Goal: Information Seeking & Learning: Learn about a topic

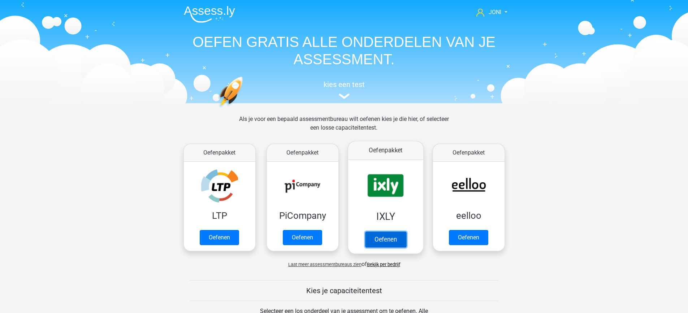
click at [383, 239] on link "Oefenen" at bounding box center [385, 239] width 41 height 16
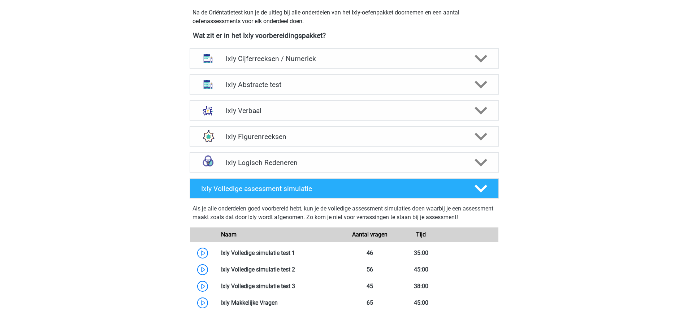
scroll to position [266, 0]
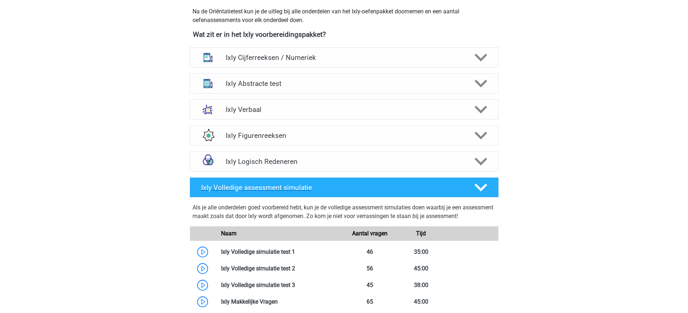
click at [461, 179] on div "Ixly Volledige assessment simulatie" at bounding box center [344, 187] width 309 height 20
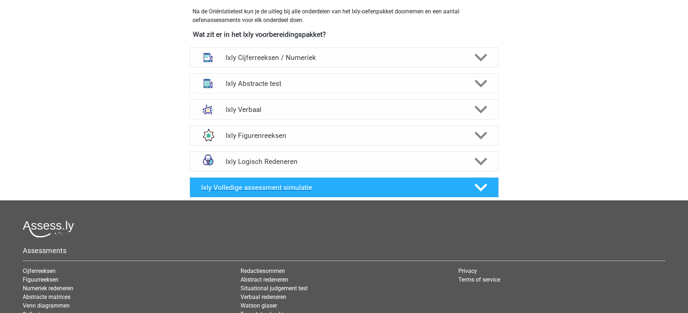
click at [461, 179] on div "Ixly Volledige assessment simulatie" at bounding box center [344, 187] width 309 height 20
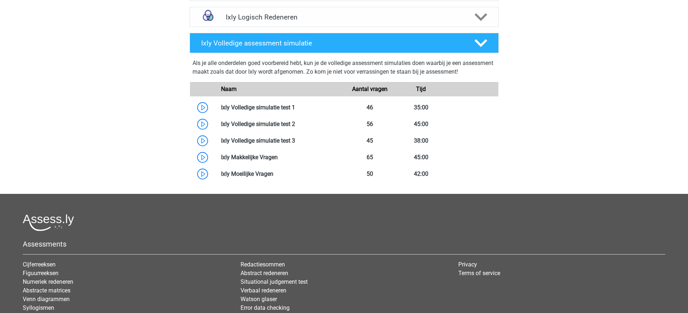
scroll to position [411, 0]
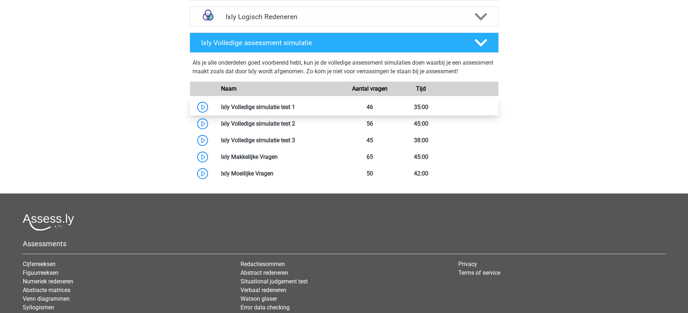
click at [295, 109] on link at bounding box center [295, 107] width 0 height 7
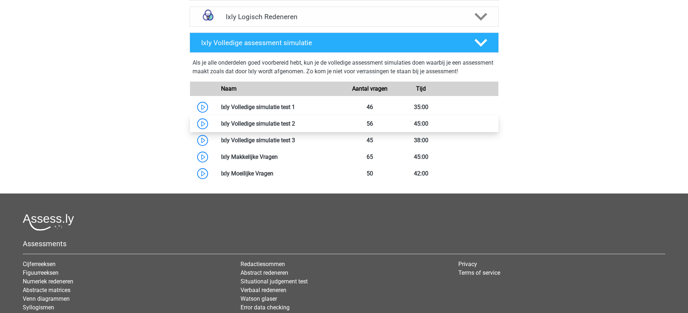
click at [295, 121] on link at bounding box center [295, 123] width 0 height 7
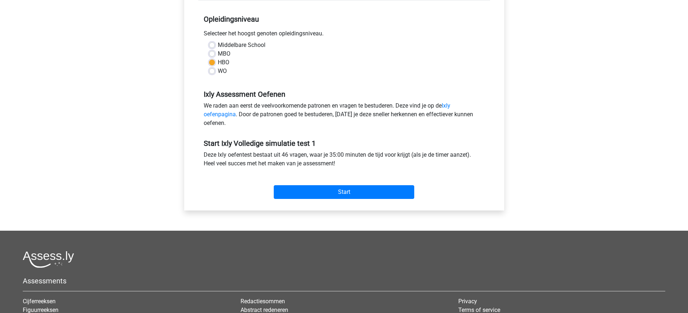
scroll to position [147, 0]
click at [347, 191] on input "Start" at bounding box center [344, 192] width 140 height 14
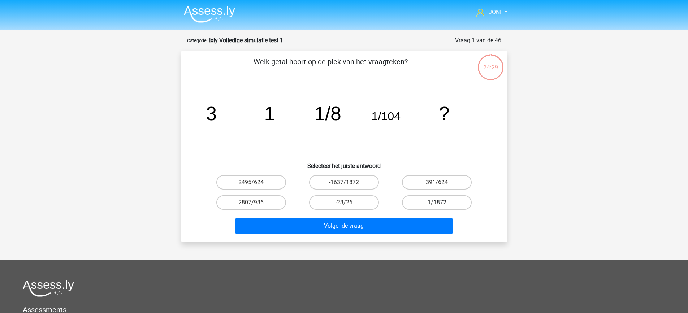
click at [440, 201] on label "1/1872" at bounding box center [437, 202] width 70 height 14
click at [440, 203] on input "1/1872" at bounding box center [439, 205] width 5 height 5
radio input "true"
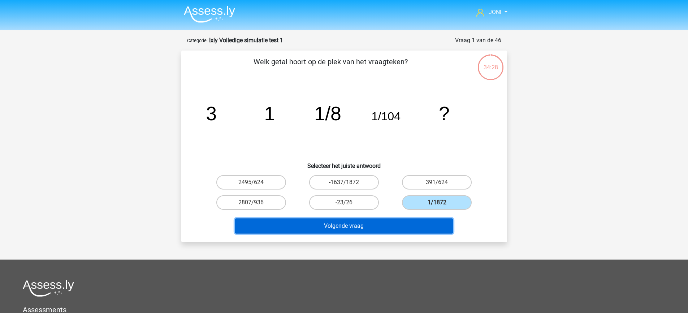
click at [412, 230] on button "Volgende vraag" at bounding box center [344, 225] width 218 height 15
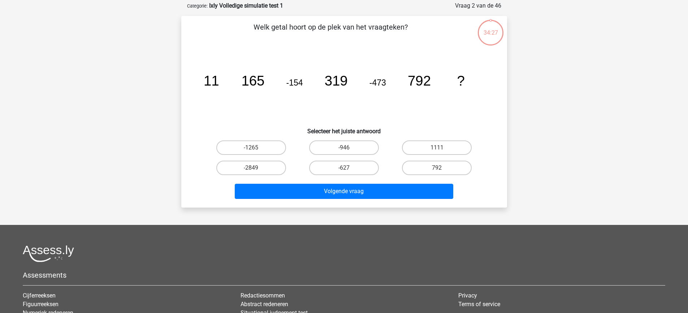
scroll to position [36, 0]
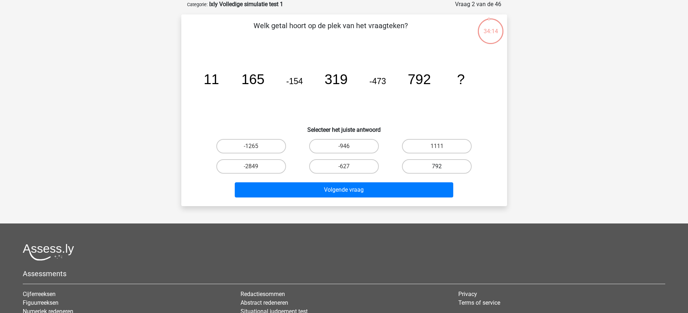
click at [427, 170] on label "792" at bounding box center [437, 166] width 70 height 14
click at [437, 170] on input "792" at bounding box center [439, 168] width 5 height 5
radio input "true"
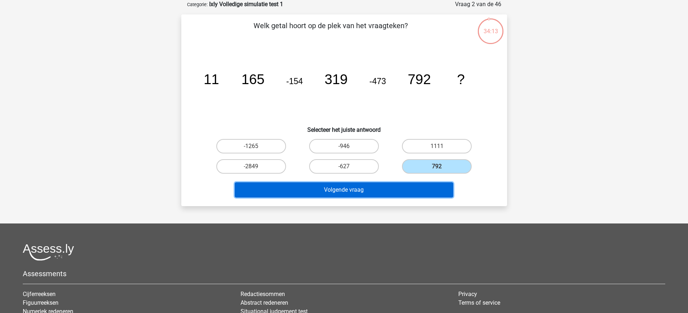
click at [419, 190] on button "Volgende vraag" at bounding box center [344, 189] width 218 height 15
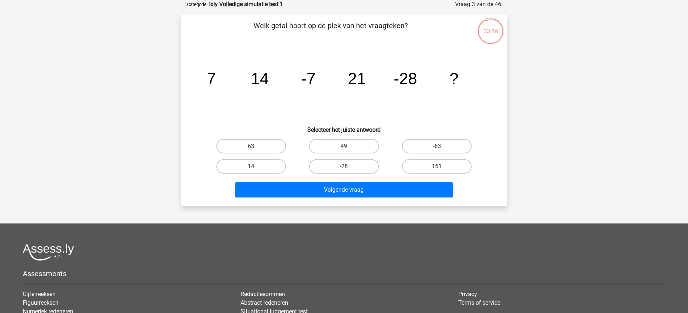
click at [335, 147] on label "49" at bounding box center [344, 146] width 70 height 14
click at [344, 147] on input "49" at bounding box center [346, 148] width 5 height 5
radio input "true"
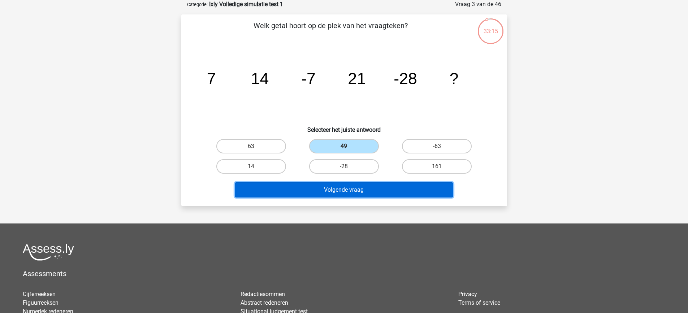
click at [350, 184] on button "Volgende vraag" at bounding box center [344, 189] width 218 height 15
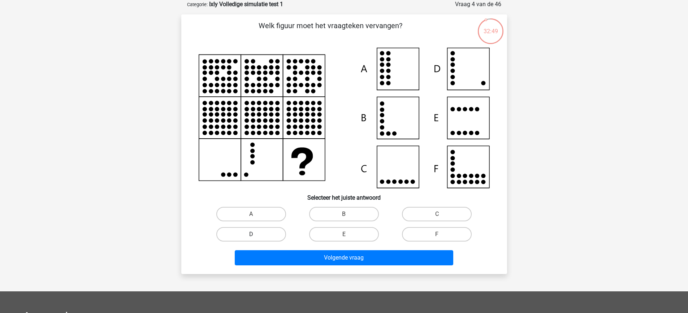
click at [258, 237] on label "D" at bounding box center [251, 234] width 70 height 14
click at [256, 237] on input "D" at bounding box center [253, 236] width 5 height 5
radio input "true"
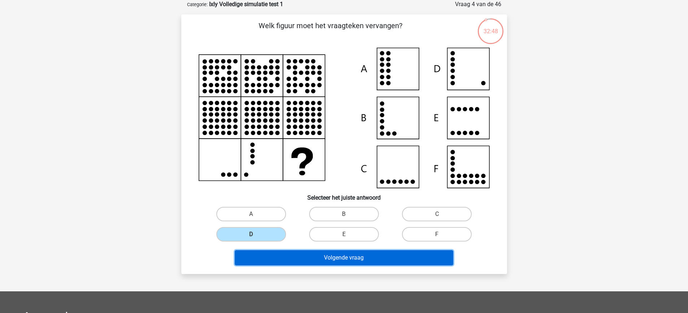
click at [302, 258] on button "Volgende vraag" at bounding box center [344, 257] width 218 height 15
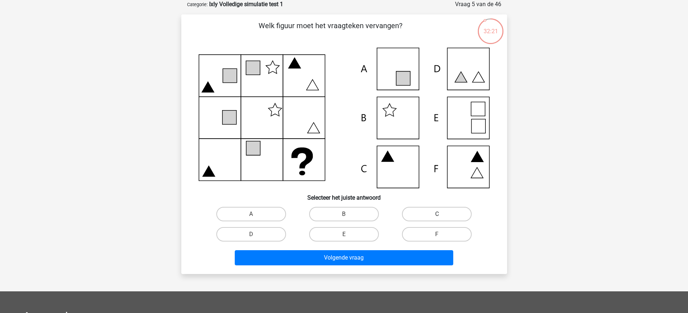
click at [435, 214] on label "C" at bounding box center [437, 214] width 70 height 14
click at [437, 214] on input "C" at bounding box center [439, 216] width 5 height 5
radio input "true"
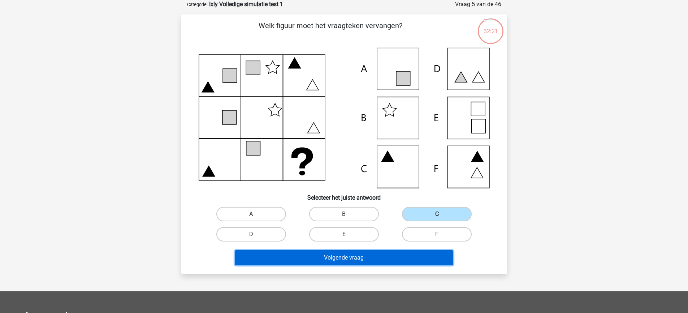
click at [401, 259] on button "Volgende vraag" at bounding box center [344, 257] width 218 height 15
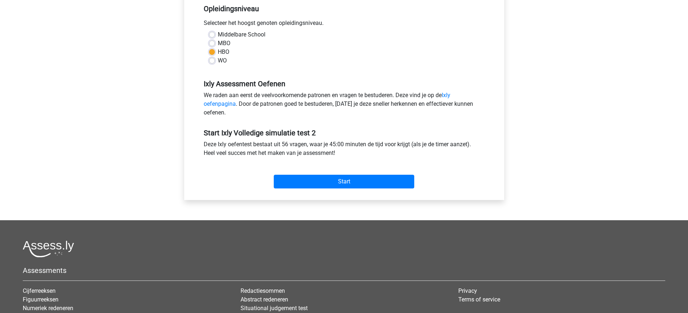
scroll to position [157, 0]
click at [356, 181] on input "Start" at bounding box center [344, 181] width 140 height 14
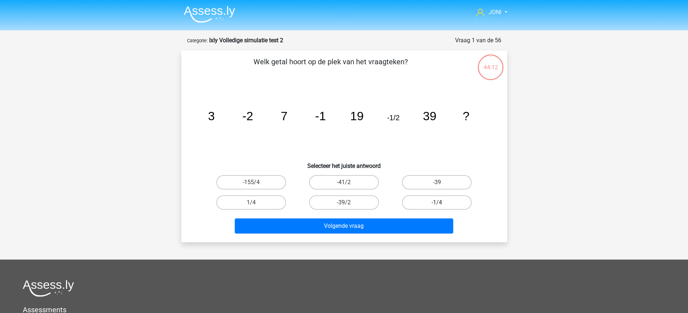
click at [449, 203] on label "-1/4" at bounding box center [437, 202] width 70 height 14
click at [441, 203] on input "-1/4" at bounding box center [439, 205] width 5 height 5
radio input "true"
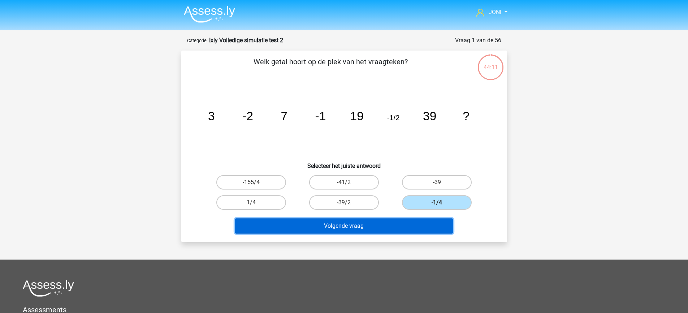
click at [436, 225] on button "Volgende vraag" at bounding box center [344, 225] width 218 height 15
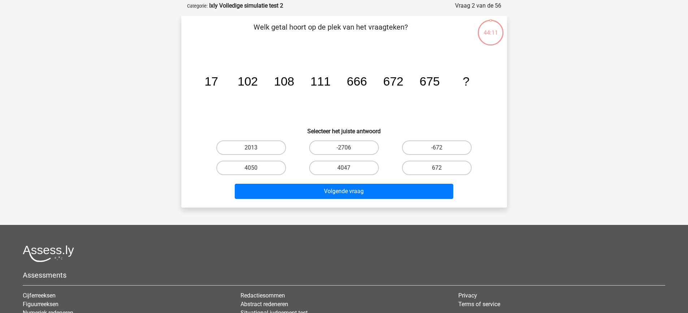
scroll to position [36, 0]
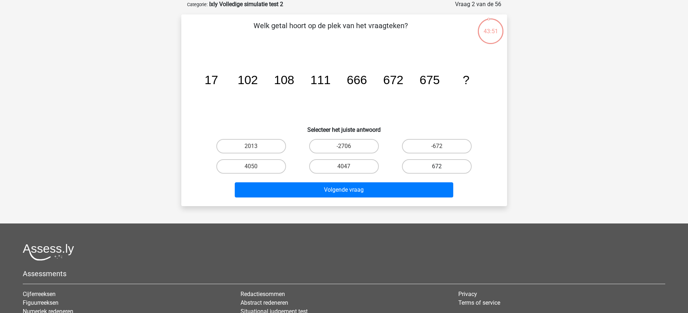
click at [422, 166] on label "672" at bounding box center [437, 166] width 70 height 14
click at [437, 166] on input "672" at bounding box center [439, 168] width 5 height 5
radio input "true"
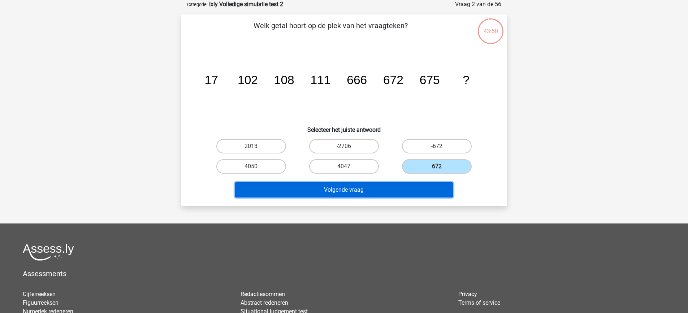
click at [413, 191] on button "Volgende vraag" at bounding box center [344, 189] width 218 height 15
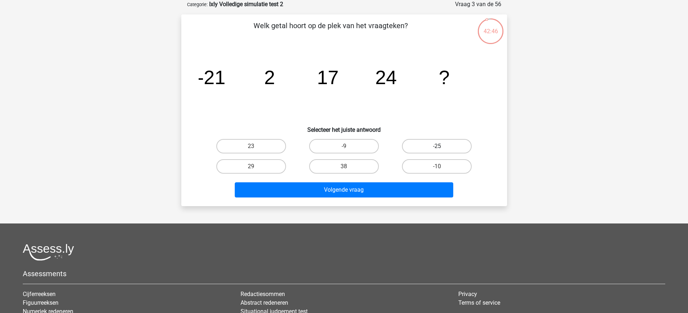
click at [417, 143] on label "-25" at bounding box center [437, 146] width 70 height 14
click at [437, 146] on input "-25" at bounding box center [439, 148] width 5 height 5
radio input "true"
click at [350, 164] on label "38" at bounding box center [344, 166] width 70 height 14
click at [348, 166] on input "38" at bounding box center [346, 168] width 5 height 5
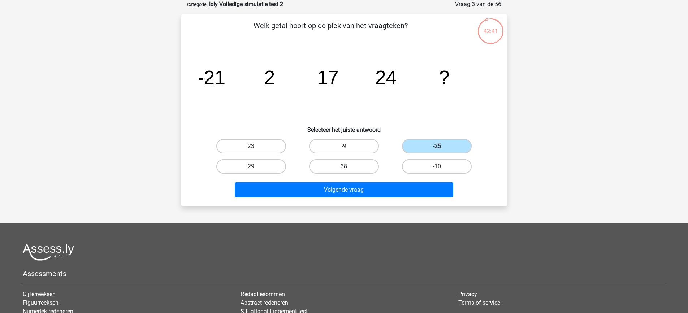
radio input "true"
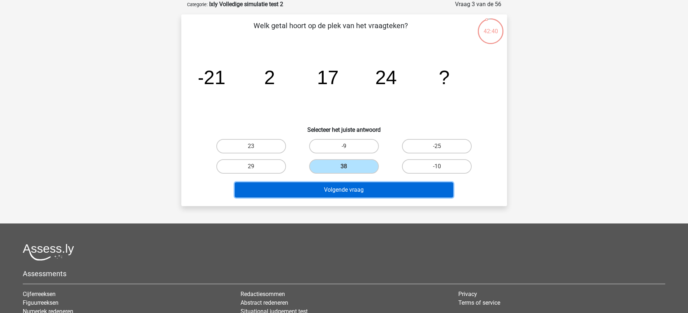
click at [354, 189] on button "Volgende vraag" at bounding box center [344, 189] width 218 height 15
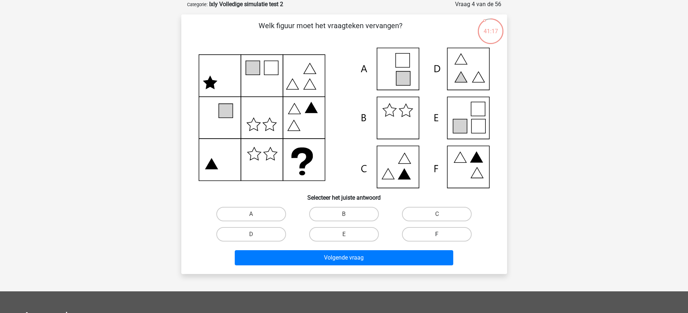
click at [416, 231] on label "F" at bounding box center [437, 234] width 70 height 14
click at [437, 234] on input "F" at bounding box center [439, 236] width 5 height 5
radio input "true"
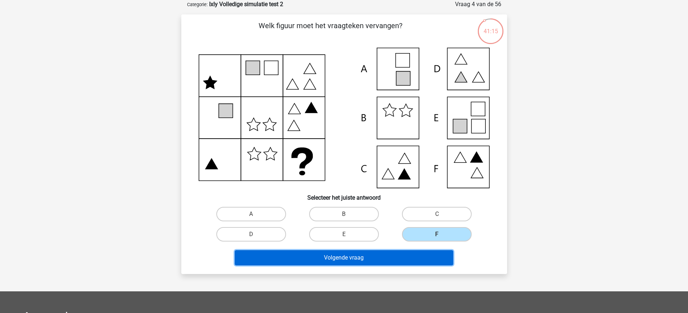
click at [411, 258] on button "Volgende vraag" at bounding box center [344, 257] width 218 height 15
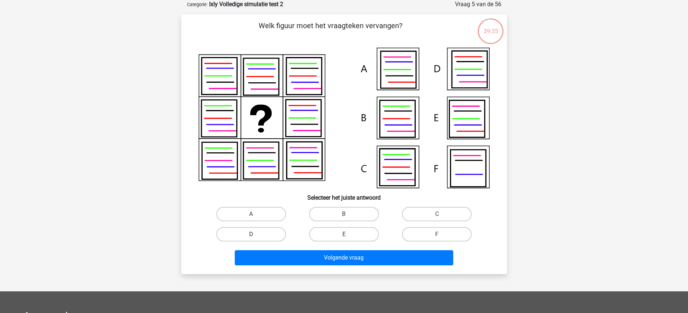
click at [253, 233] on label "D" at bounding box center [251, 234] width 70 height 14
click at [253, 234] on input "D" at bounding box center [253, 236] width 5 height 5
radio input "true"
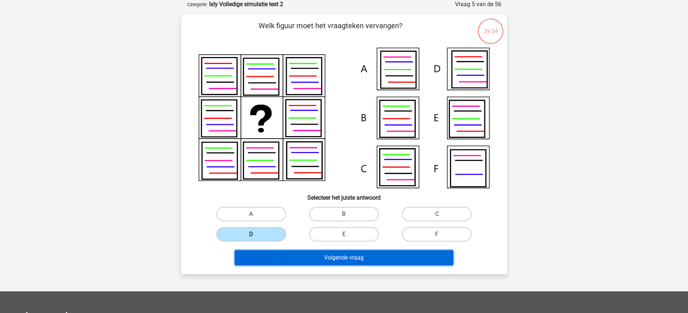
click at [314, 256] on button "Volgende vraag" at bounding box center [344, 257] width 218 height 15
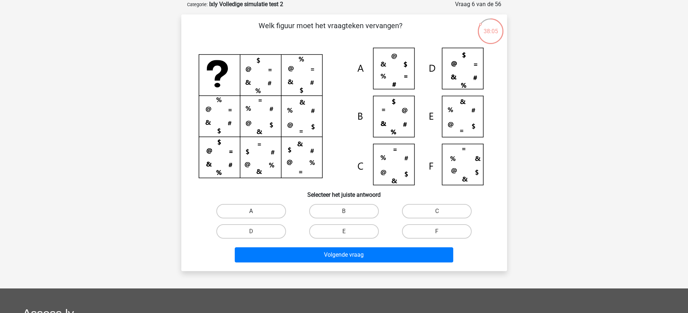
click at [260, 208] on label "A" at bounding box center [251, 211] width 70 height 14
click at [256, 211] on input "A" at bounding box center [253, 213] width 5 height 5
radio input "true"
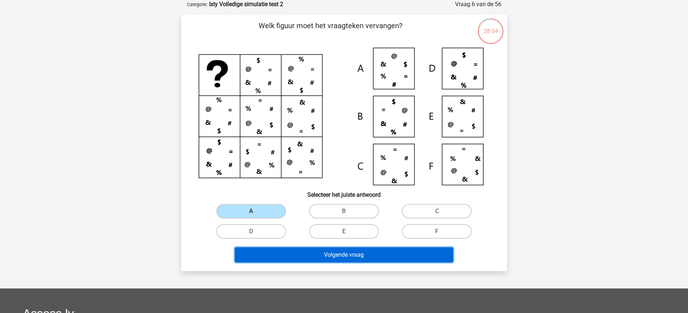
click at [341, 257] on button "Volgende vraag" at bounding box center [344, 254] width 218 height 15
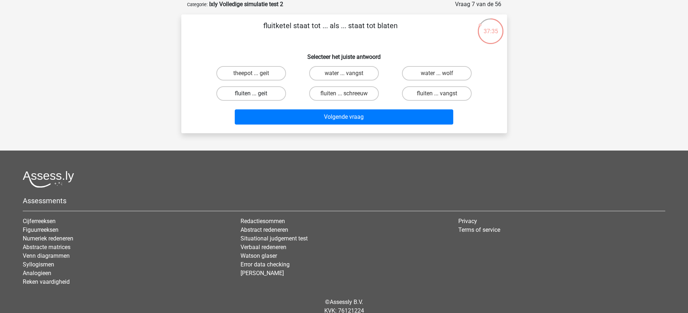
click at [268, 91] on label "fluiten ... geit" at bounding box center [251, 93] width 70 height 14
click at [256, 93] on input "fluiten ... geit" at bounding box center [253, 95] width 5 height 5
radio input "true"
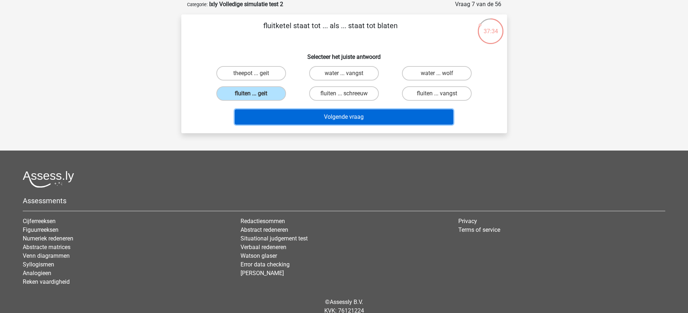
click at [331, 114] on button "Volgende vraag" at bounding box center [344, 116] width 218 height 15
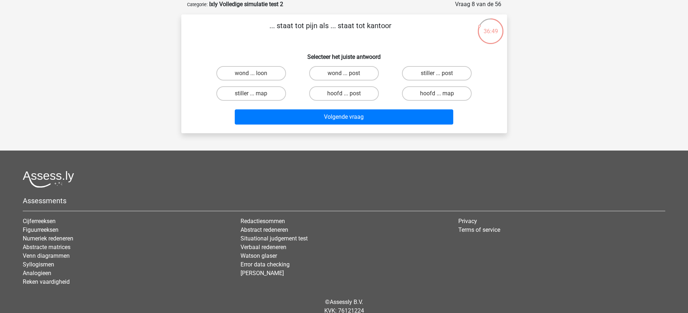
click at [345, 75] on input "wond ... post" at bounding box center [346, 75] width 5 height 5
radio input "true"
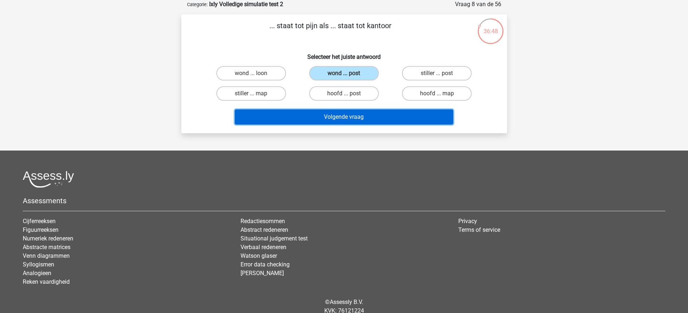
click at [353, 117] on button "Volgende vraag" at bounding box center [344, 116] width 218 height 15
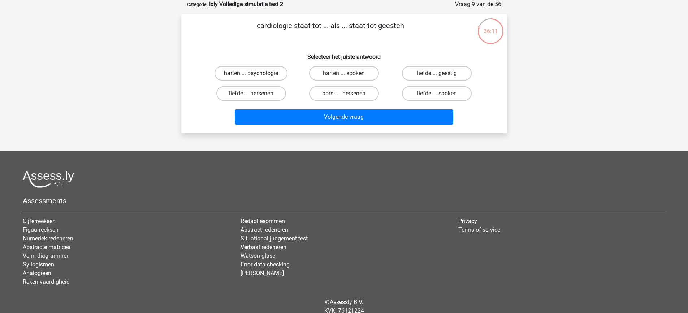
click at [245, 74] on label "harten ... psychologie" at bounding box center [250, 73] width 73 height 14
click at [251, 74] on input "harten ... psychologie" at bounding box center [253, 75] width 5 height 5
radio input "true"
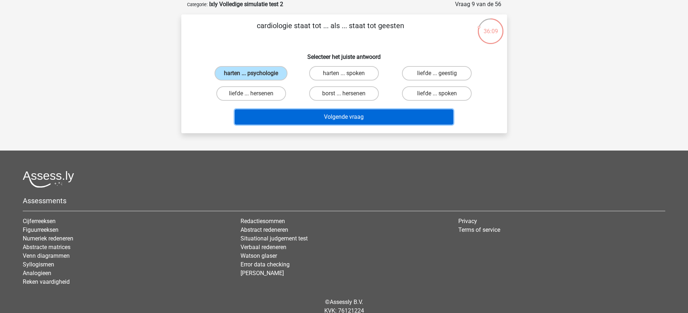
click at [344, 119] on button "Volgende vraag" at bounding box center [344, 116] width 218 height 15
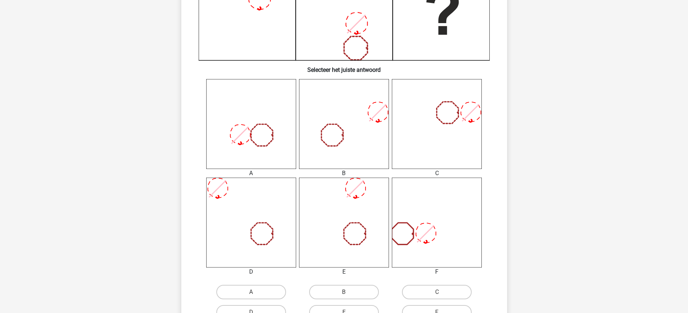
scroll to position [218, 0]
click at [266, 295] on label "A" at bounding box center [251, 291] width 70 height 14
click at [256, 295] on input "A" at bounding box center [253, 294] width 5 height 5
radio input "true"
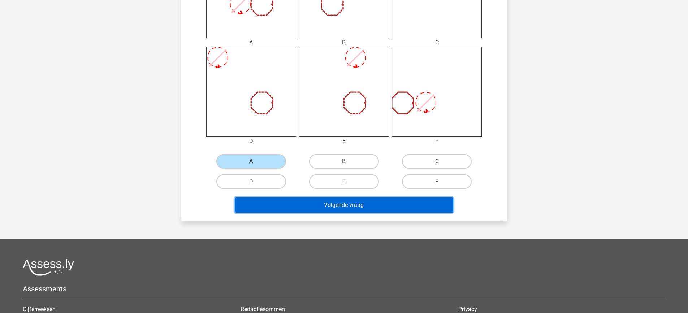
click at [410, 206] on button "Volgende vraag" at bounding box center [344, 204] width 218 height 15
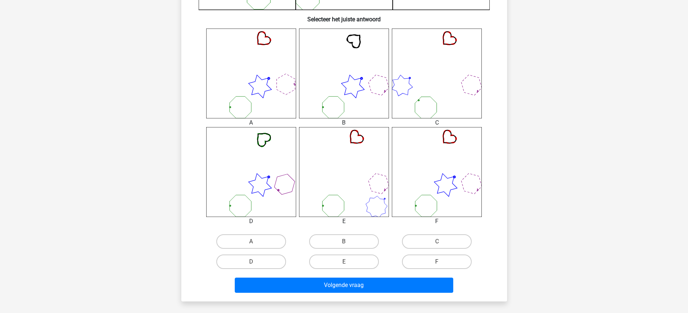
scroll to position [268, 0]
click at [348, 265] on input "E" at bounding box center [346, 263] width 5 height 5
radio input "true"
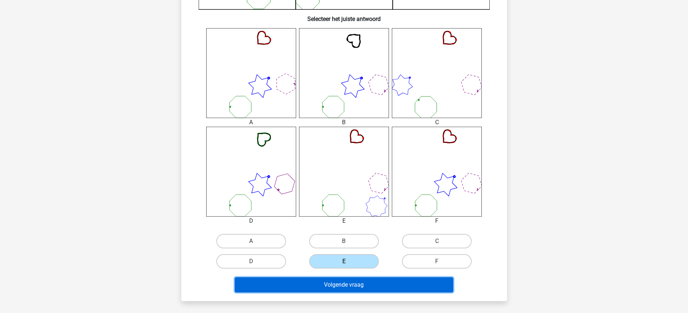
click at [359, 289] on button "Volgende vraag" at bounding box center [344, 284] width 218 height 15
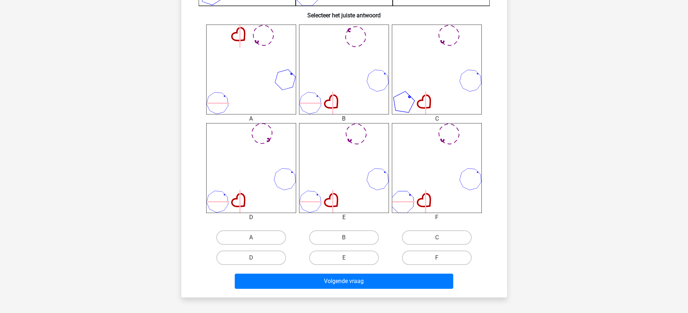
scroll to position [273, 0]
click at [357, 240] on label "B" at bounding box center [344, 237] width 70 height 14
click at [348, 240] on input "B" at bounding box center [346, 239] width 5 height 5
radio input "true"
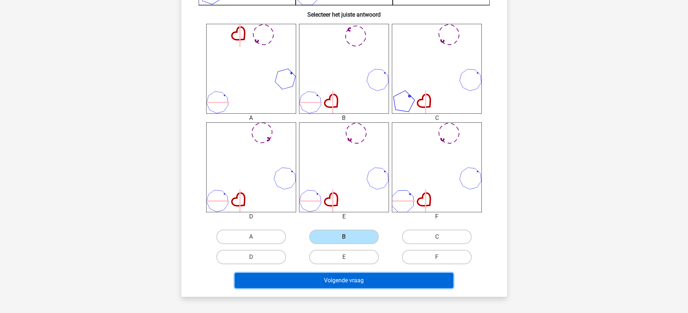
click at [359, 284] on button "Volgende vraag" at bounding box center [344, 280] width 218 height 15
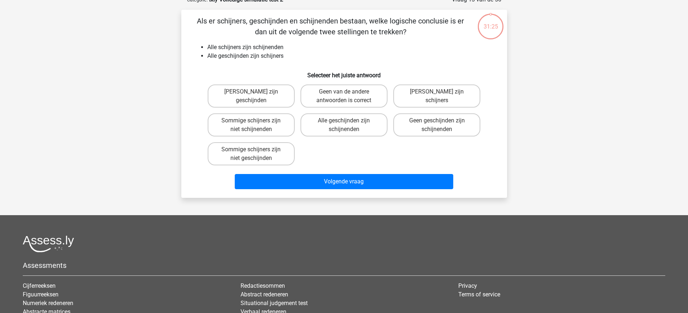
scroll to position [36, 0]
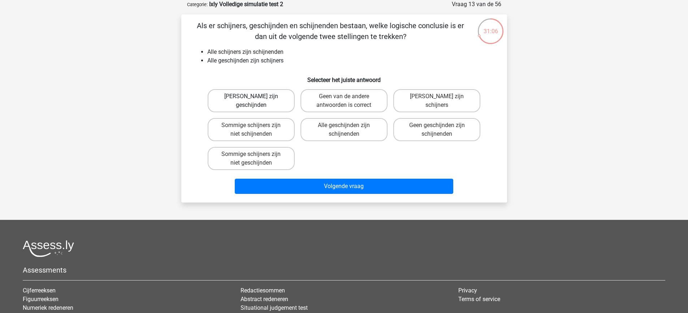
click at [251, 95] on label "Geen schijners zijn geschijnden" at bounding box center [251, 100] width 87 height 23
click at [251, 96] on input "Geen schijners zijn geschijnden" at bounding box center [253, 98] width 5 height 5
radio input "true"
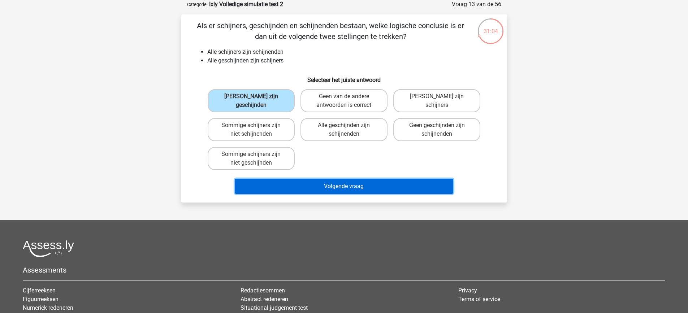
click at [324, 187] on button "Volgende vraag" at bounding box center [344, 186] width 218 height 15
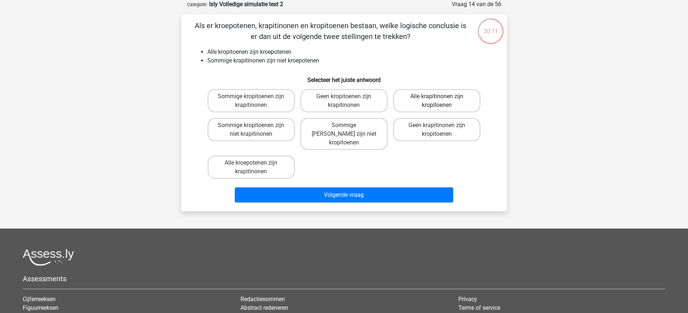
click at [412, 97] on label "Alle krapitinonen zijn kropitoenen" at bounding box center [436, 100] width 87 height 23
click at [437, 97] on input "Alle krapitinonen zijn kropitoenen" at bounding box center [439, 98] width 5 height 5
radio input "true"
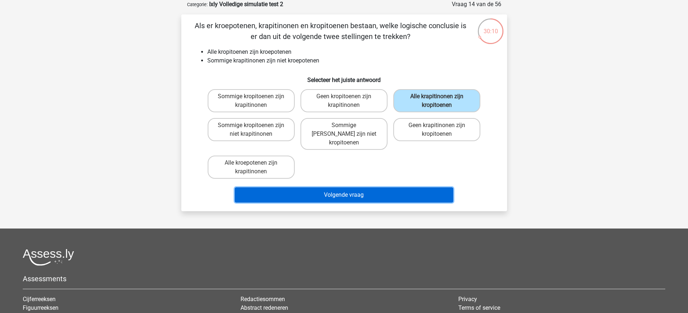
click at [400, 189] on button "Volgende vraag" at bounding box center [344, 194] width 218 height 15
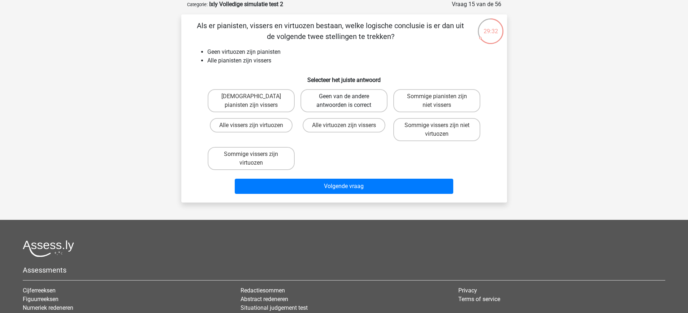
click at [328, 106] on label "Geen van de andere antwoorden is correct" at bounding box center [343, 100] width 87 height 23
click at [344, 101] on input "Geen van de andere antwoorden is correct" at bounding box center [346, 98] width 5 height 5
radio input "true"
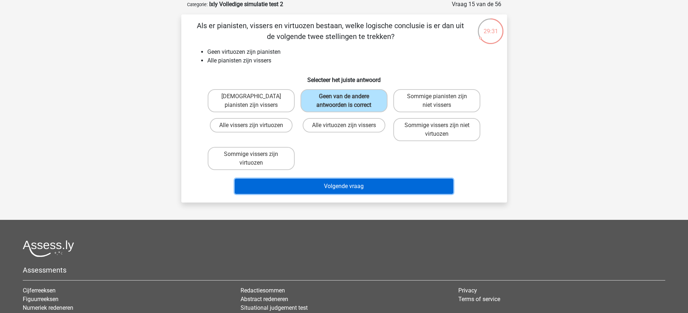
click at [343, 185] on button "Volgende vraag" at bounding box center [344, 186] width 218 height 15
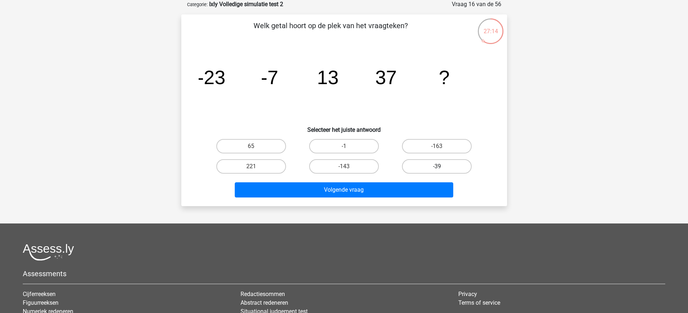
click at [432, 164] on label "-39" at bounding box center [437, 166] width 70 height 14
click at [437, 166] on input "-39" at bounding box center [439, 168] width 5 height 5
radio input "true"
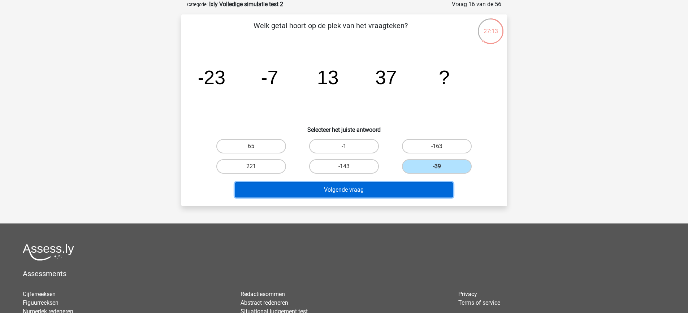
click at [427, 186] on button "Volgende vraag" at bounding box center [344, 189] width 218 height 15
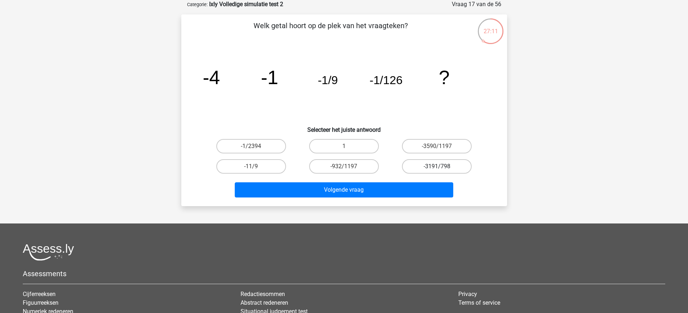
click at [427, 169] on label "-3191/798" at bounding box center [437, 166] width 70 height 14
click at [437, 169] on input "-3191/798" at bounding box center [439, 168] width 5 height 5
radio input "true"
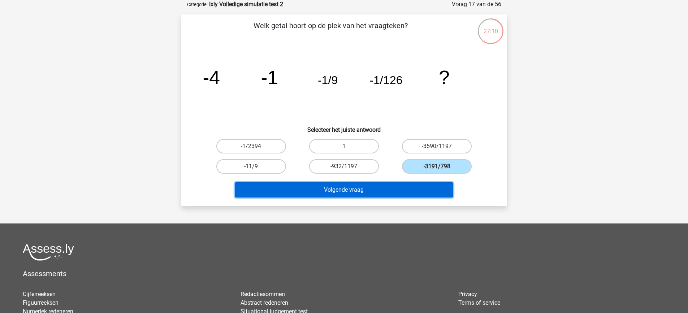
click at [426, 186] on button "Volgende vraag" at bounding box center [344, 189] width 218 height 15
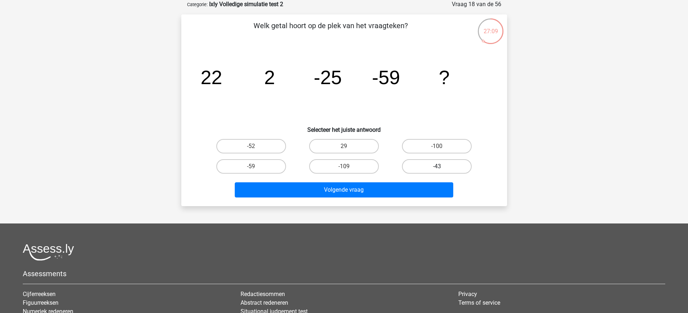
click at [425, 164] on label "-43" at bounding box center [437, 166] width 70 height 14
click at [437, 166] on input "-43" at bounding box center [439, 168] width 5 height 5
radio input "true"
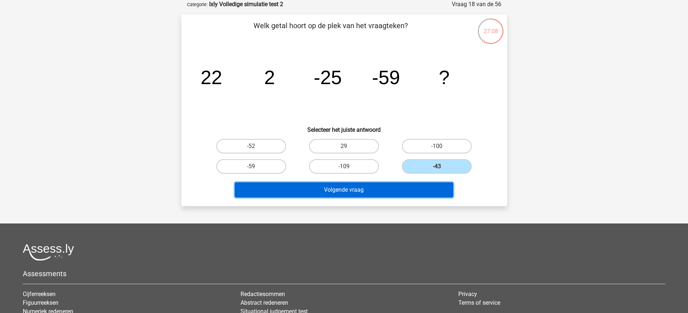
click at [422, 193] on button "Volgende vraag" at bounding box center [344, 189] width 218 height 15
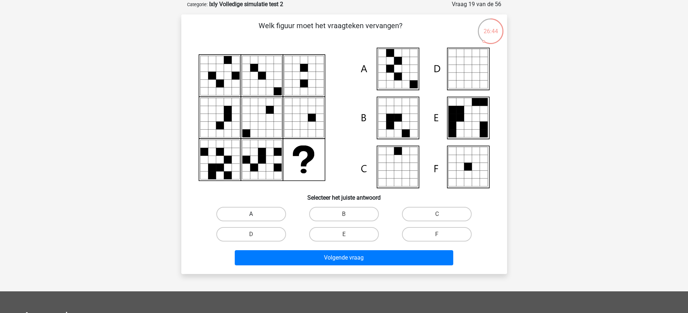
click at [256, 220] on label "A" at bounding box center [251, 214] width 70 height 14
click at [256, 219] on input "A" at bounding box center [253, 216] width 5 height 5
radio input "true"
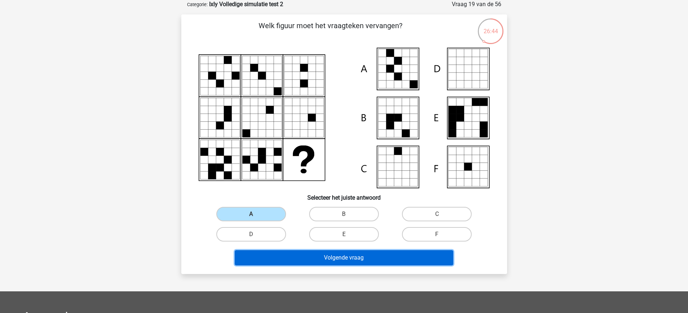
click at [282, 259] on button "Volgende vraag" at bounding box center [344, 257] width 218 height 15
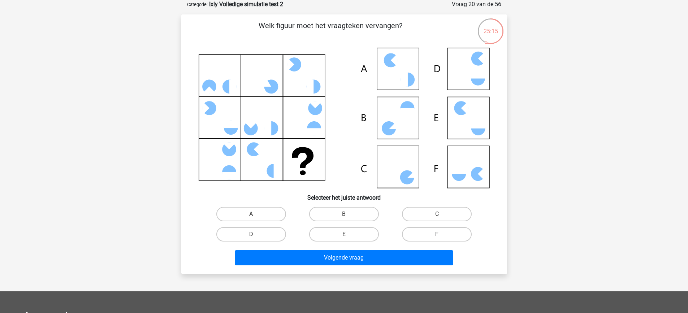
click at [410, 231] on label "F" at bounding box center [437, 234] width 70 height 14
click at [437, 234] on input "F" at bounding box center [439, 236] width 5 height 5
radio input "true"
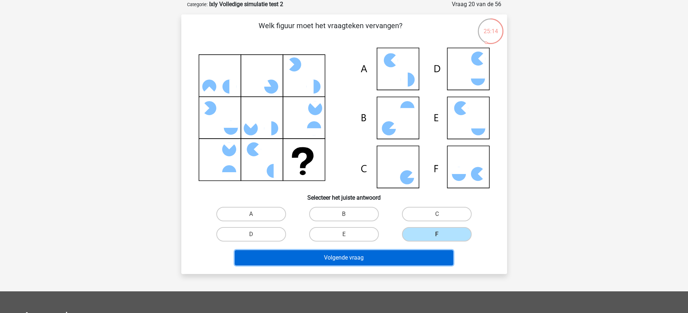
click at [405, 256] on button "Volgende vraag" at bounding box center [344, 257] width 218 height 15
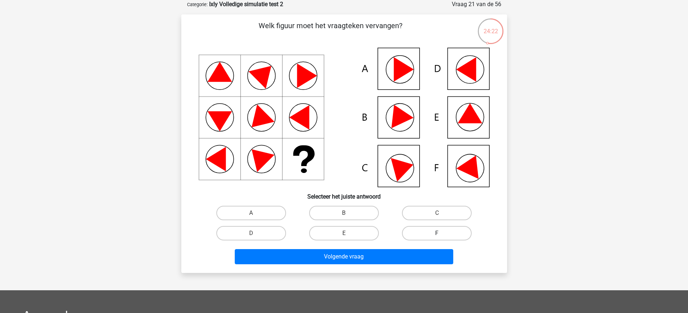
click at [451, 230] on label "F" at bounding box center [437, 233] width 70 height 14
click at [441, 233] on input "F" at bounding box center [439, 235] width 5 height 5
radio input "true"
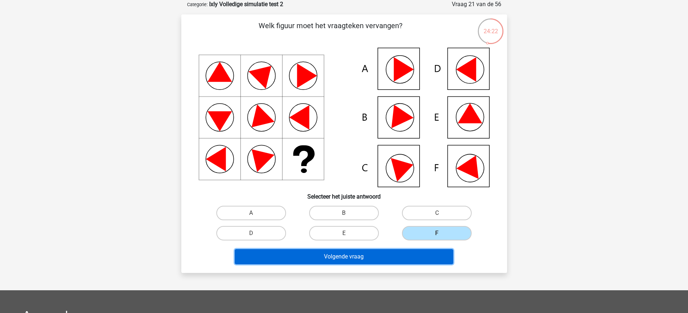
click at [430, 258] on button "Volgende vraag" at bounding box center [344, 256] width 218 height 15
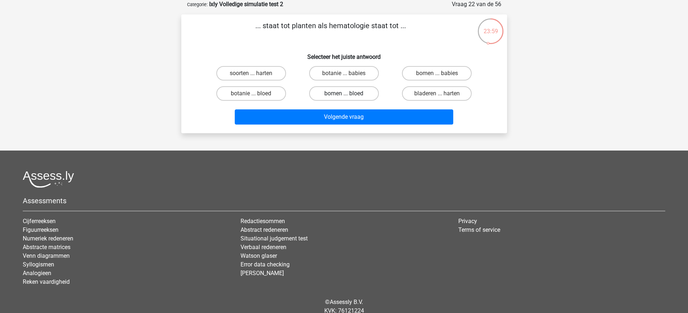
click at [344, 91] on label "bomen ... bloed" at bounding box center [344, 93] width 70 height 14
click at [344, 93] on input "bomen ... bloed" at bounding box center [346, 95] width 5 height 5
radio input "true"
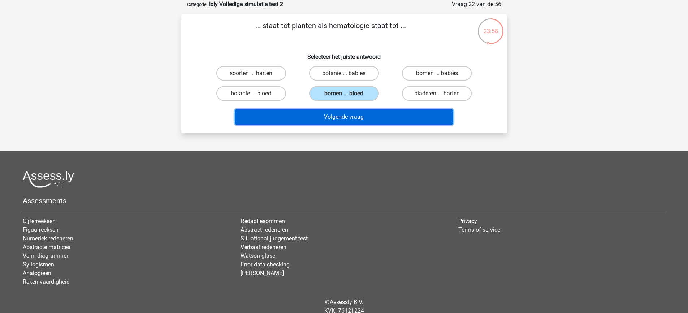
click at [349, 115] on button "Volgende vraag" at bounding box center [344, 116] width 218 height 15
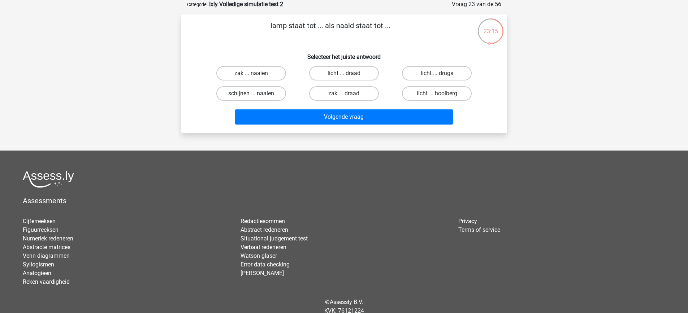
click at [258, 91] on label "schijnen ... naaien" at bounding box center [251, 93] width 70 height 14
click at [256, 93] on input "schijnen ... naaien" at bounding box center [253, 95] width 5 height 5
radio input "true"
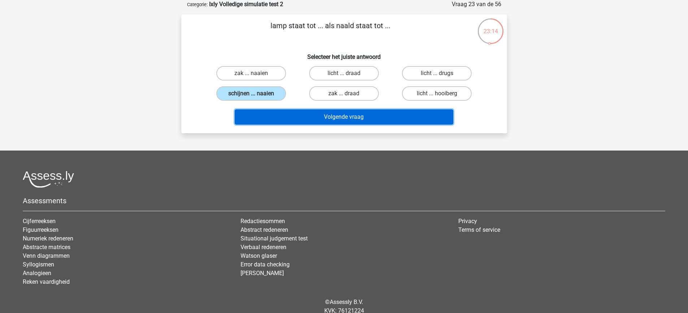
click at [307, 113] on button "Volgende vraag" at bounding box center [344, 116] width 218 height 15
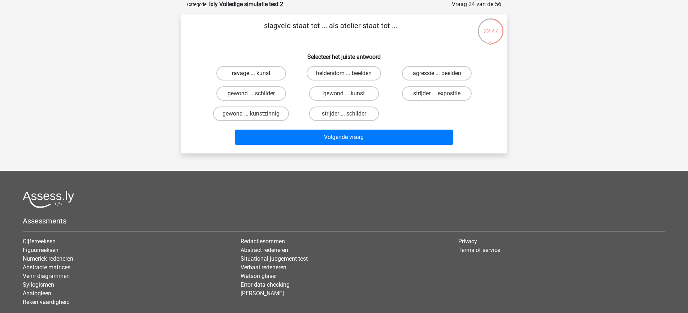
click at [266, 69] on label "ravage ... kunst" at bounding box center [251, 73] width 70 height 14
click at [256, 73] on input "ravage ... kunst" at bounding box center [253, 75] width 5 height 5
radio input "true"
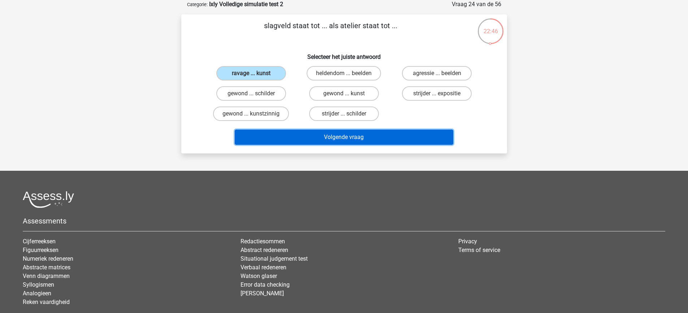
click at [325, 135] on button "Volgende vraag" at bounding box center [344, 137] width 218 height 15
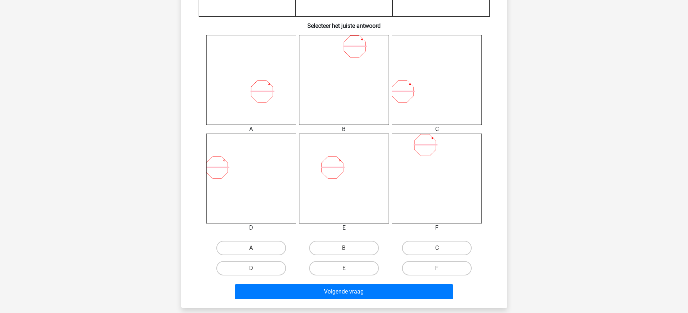
scroll to position [266, 0]
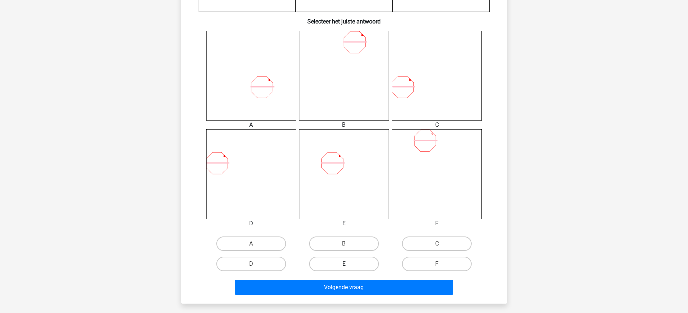
click at [350, 267] on label "E" at bounding box center [344, 264] width 70 height 14
click at [348, 267] on input "E" at bounding box center [346, 266] width 5 height 5
radio input "true"
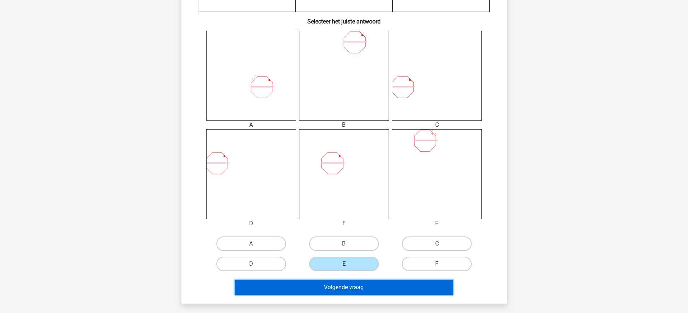
click at [352, 291] on button "Volgende vraag" at bounding box center [344, 287] width 218 height 15
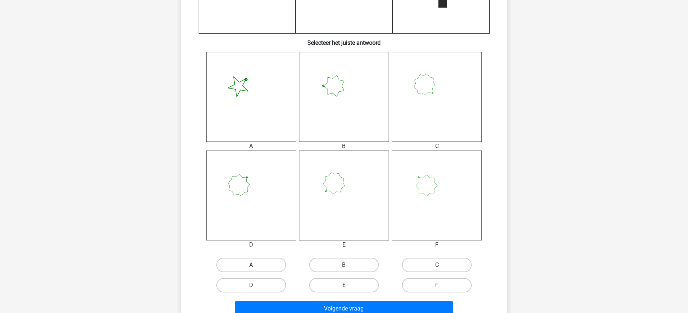
scroll to position [246, 0]
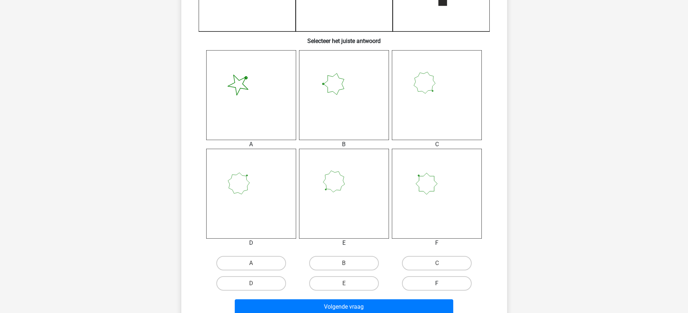
click at [442, 278] on label "F" at bounding box center [437, 283] width 70 height 14
click at [441, 283] on input "F" at bounding box center [439, 285] width 5 height 5
radio input "true"
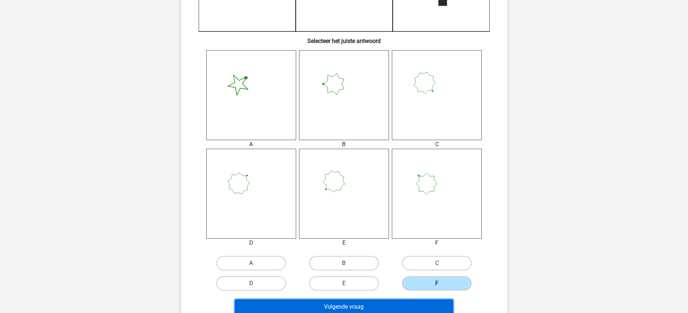
click at [426, 305] on button "Volgende vraag" at bounding box center [344, 306] width 218 height 15
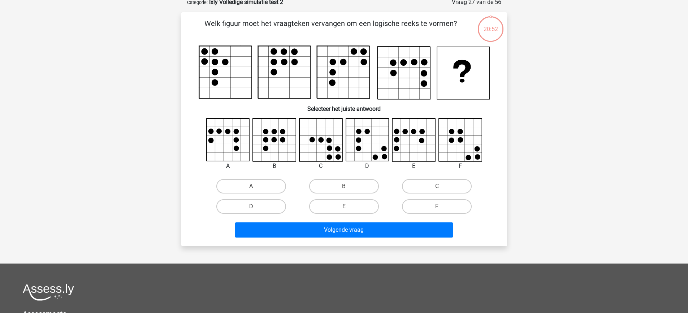
scroll to position [36, 0]
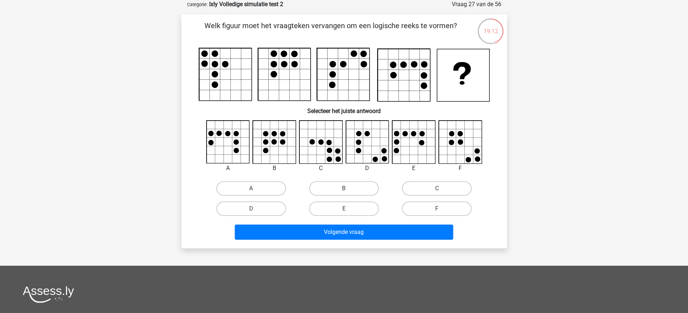
click at [272, 139] on icon at bounding box center [274, 142] width 43 height 43
click at [364, 189] on label "B" at bounding box center [344, 188] width 70 height 14
click at [348, 189] on input "B" at bounding box center [346, 190] width 5 height 5
radio input "true"
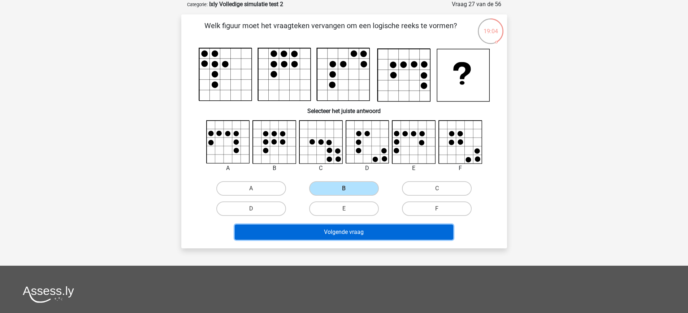
click at [379, 227] on button "Volgende vraag" at bounding box center [344, 232] width 218 height 15
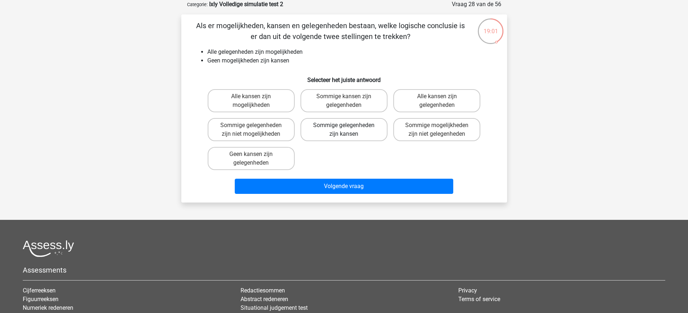
click at [376, 132] on label "Sommige gelegenheden zijn kansen" at bounding box center [343, 129] width 87 height 23
click at [348, 130] on input "Sommige gelegenheden zijn kansen" at bounding box center [346, 127] width 5 height 5
radio input "true"
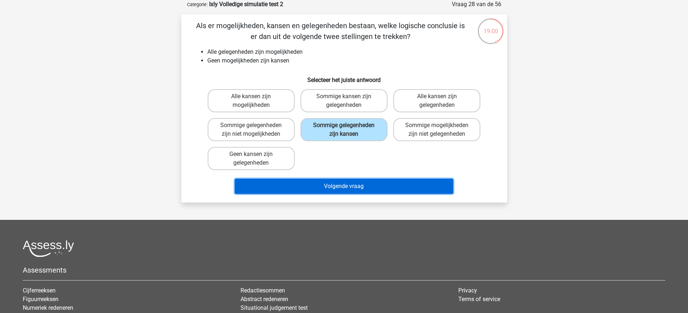
click at [368, 187] on button "Volgende vraag" at bounding box center [344, 186] width 218 height 15
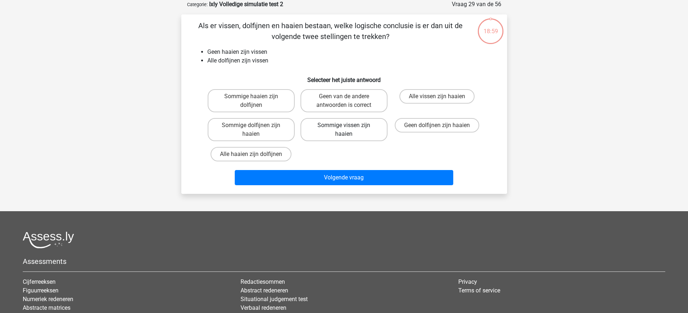
click at [362, 122] on label "Sommige vissen zijn haaien" at bounding box center [343, 129] width 87 height 23
click at [348, 125] on input "Sommige vissen zijn haaien" at bounding box center [346, 127] width 5 height 5
radio input "true"
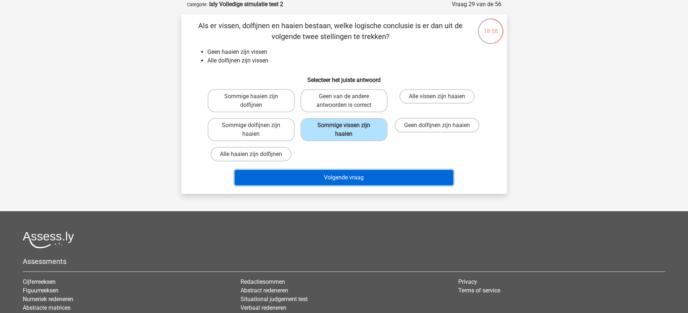
click at [360, 181] on button "Volgende vraag" at bounding box center [344, 177] width 218 height 15
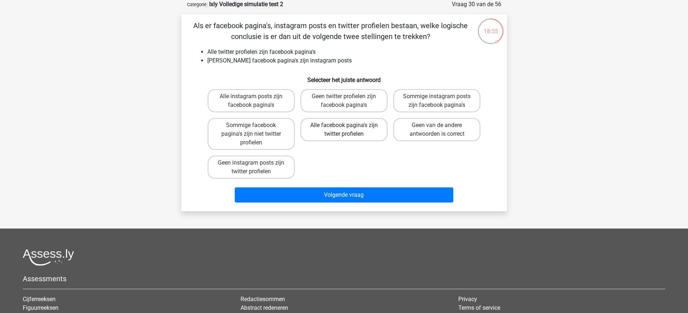
click at [354, 124] on label "Alle facebook pagina's zijn twitter profielen" at bounding box center [343, 129] width 87 height 23
click at [348, 125] on input "Alle facebook pagina's zijn twitter profielen" at bounding box center [346, 127] width 5 height 5
radio input "true"
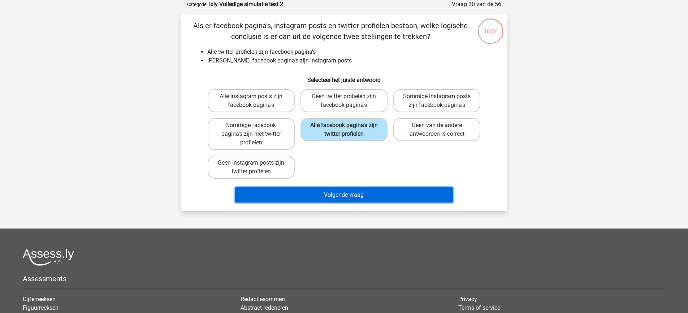
click at [353, 198] on button "Volgende vraag" at bounding box center [344, 194] width 218 height 15
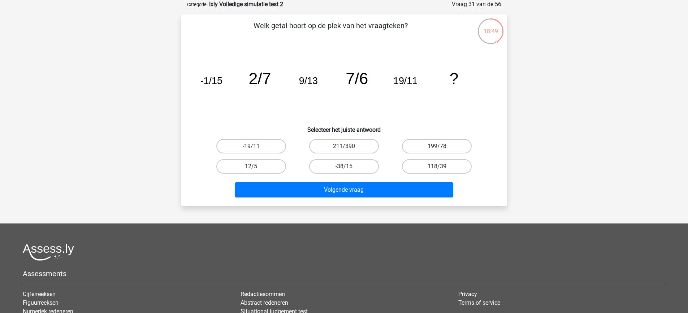
click at [419, 146] on label "199/78" at bounding box center [437, 146] width 70 height 14
click at [437, 146] on input "199/78" at bounding box center [439, 148] width 5 height 5
radio input "true"
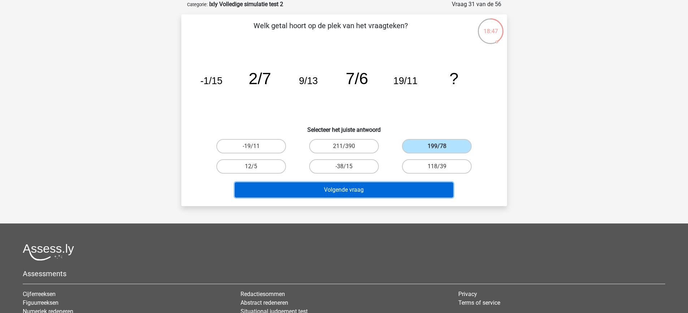
click at [410, 192] on button "Volgende vraag" at bounding box center [344, 189] width 218 height 15
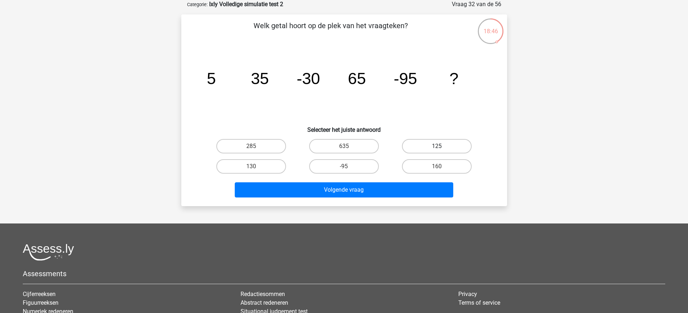
click at [421, 148] on label "125" at bounding box center [437, 146] width 70 height 14
click at [437, 148] on input "125" at bounding box center [439, 148] width 5 height 5
radio input "true"
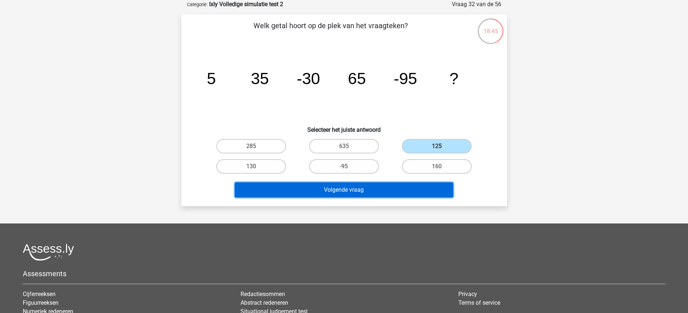
click at [404, 190] on button "Volgende vraag" at bounding box center [344, 189] width 218 height 15
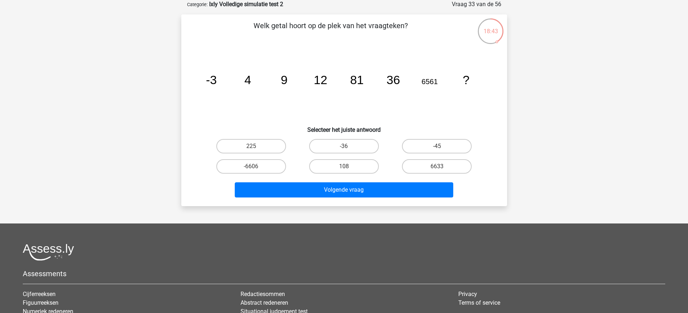
click at [417, 138] on div "-45" at bounding box center [436, 146] width 93 height 20
click at [417, 143] on label "-45" at bounding box center [437, 146] width 70 height 14
click at [437, 146] on input "-45" at bounding box center [439, 148] width 5 height 5
radio input "true"
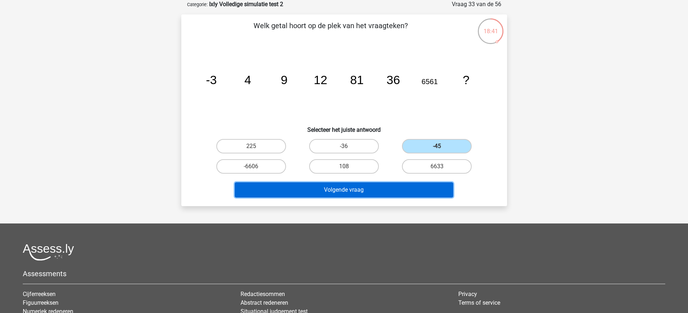
click at [408, 186] on button "Volgende vraag" at bounding box center [344, 189] width 218 height 15
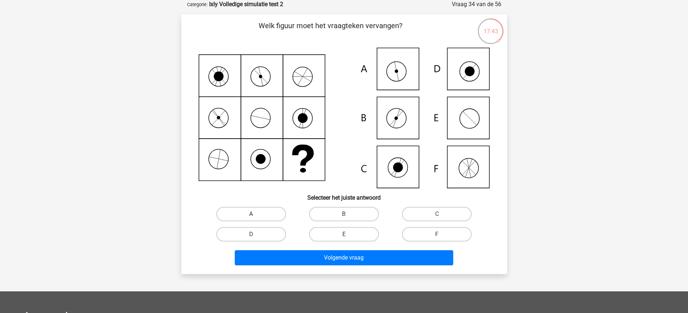
click at [271, 219] on label "A" at bounding box center [251, 214] width 70 height 14
click at [256, 219] on input "A" at bounding box center [253, 216] width 5 height 5
radio input "true"
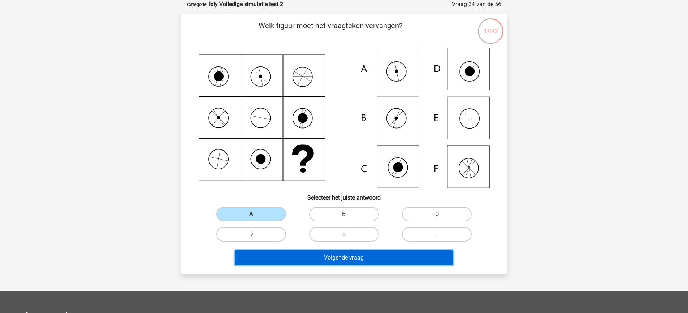
click at [317, 256] on button "Volgende vraag" at bounding box center [344, 257] width 218 height 15
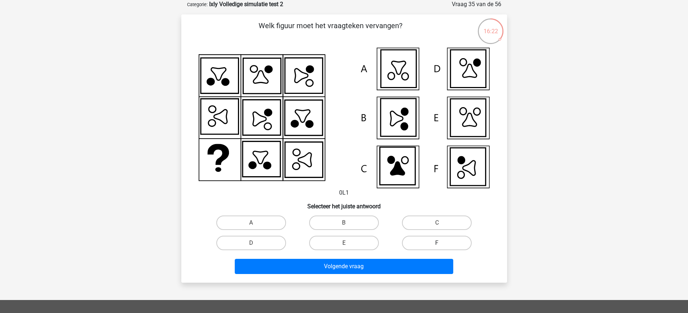
click at [424, 243] on label "F" at bounding box center [437, 243] width 70 height 14
click at [437, 243] on input "F" at bounding box center [439, 245] width 5 height 5
radio input "true"
click at [419, 255] on div "Volgende vraag" at bounding box center [344, 265] width 303 height 24
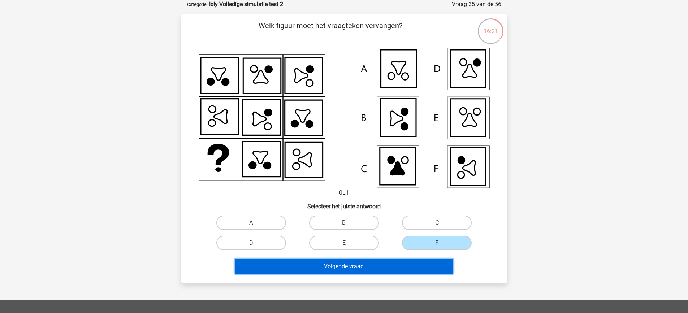
click at [419, 270] on button "Volgende vraag" at bounding box center [344, 266] width 218 height 15
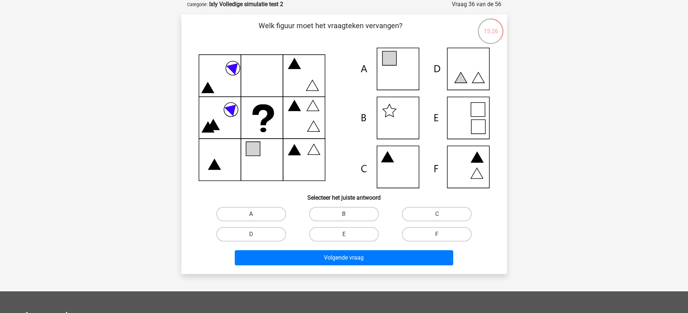
click at [260, 217] on label "A" at bounding box center [251, 214] width 70 height 14
click at [256, 217] on input "A" at bounding box center [253, 216] width 5 height 5
radio input "true"
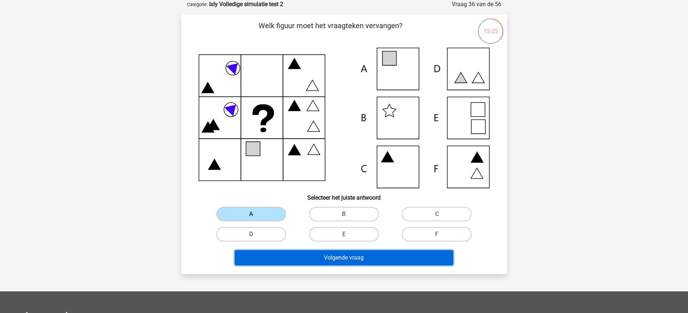
click at [303, 261] on button "Volgende vraag" at bounding box center [344, 257] width 218 height 15
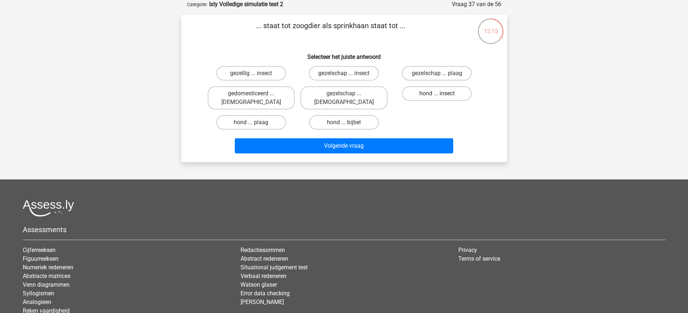
click at [444, 97] on label "hond ... insect" at bounding box center [437, 93] width 70 height 14
click at [441, 97] on input "hond ... insect" at bounding box center [439, 95] width 5 height 5
radio input "true"
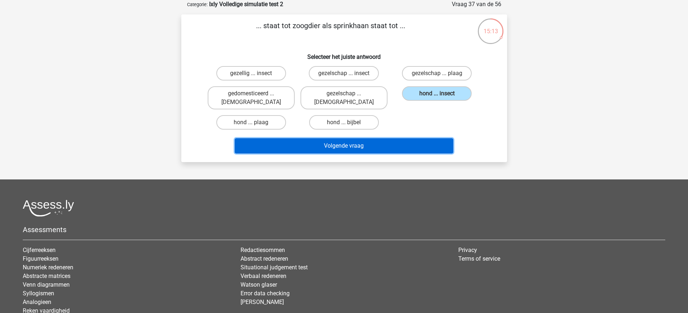
click at [426, 138] on button "Volgende vraag" at bounding box center [344, 145] width 218 height 15
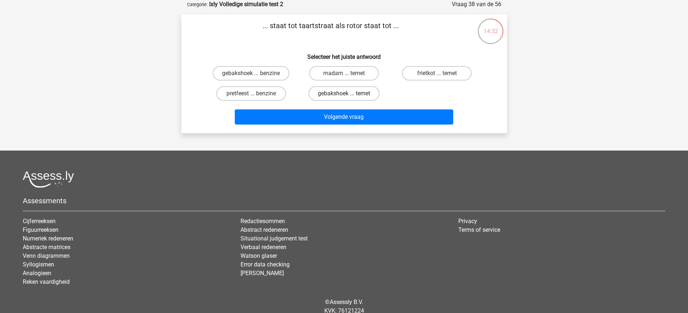
click at [346, 92] on label "gebakshoek ... temet" at bounding box center [343, 93] width 71 height 14
click at [346, 93] on input "gebakshoek ... temet" at bounding box center [346, 95] width 5 height 5
radio input "true"
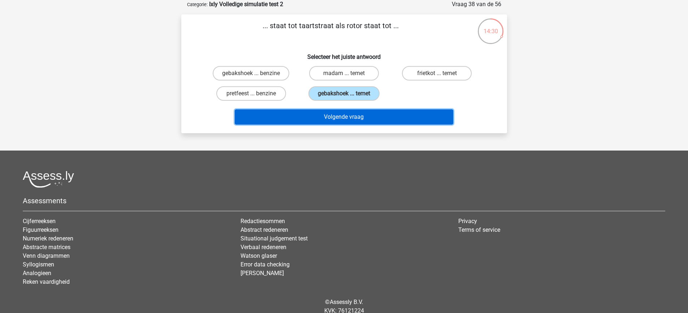
click at [348, 117] on button "Volgende vraag" at bounding box center [344, 116] width 218 height 15
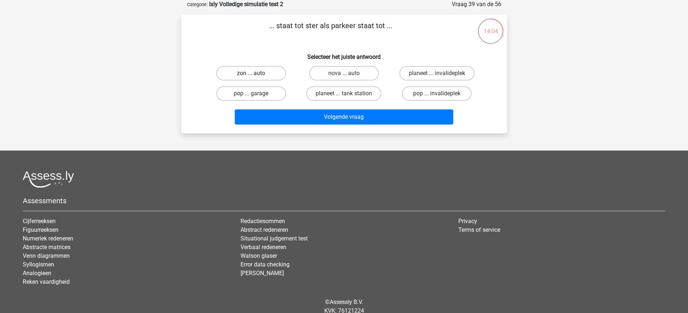
click at [241, 73] on label "zon ... auto" at bounding box center [251, 73] width 70 height 14
click at [251, 73] on input "zon ... auto" at bounding box center [253, 75] width 5 height 5
radio input "true"
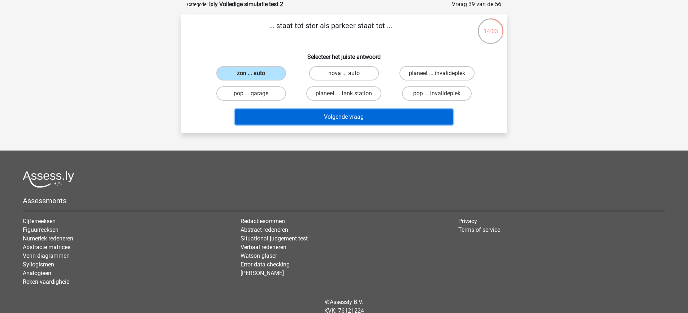
click at [314, 119] on button "Volgende vraag" at bounding box center [344, 116] width 218 height 15
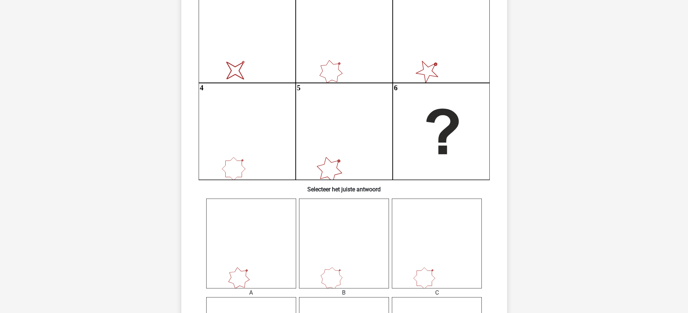
scroll to position [98, 0]
click at [314, 119] on icon "image/svg+xml 1 2 3 4 5 6" at bounding box center [344, 83] width 291 height 194
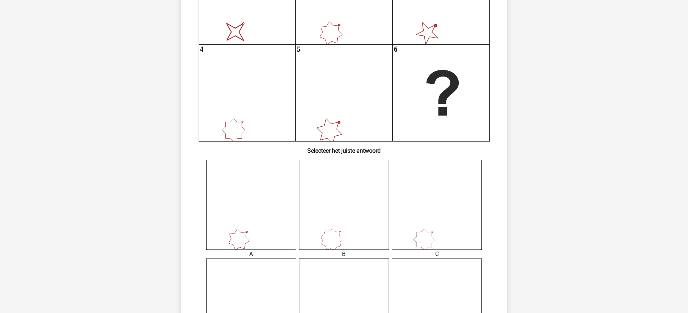
scroll to position [136, 0]
click at [232, 219] on icon at bounding box center [251, 205] width 90 height 90
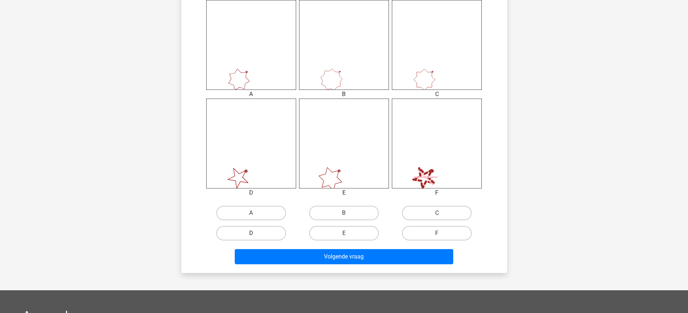
scroll to position [297, 0]
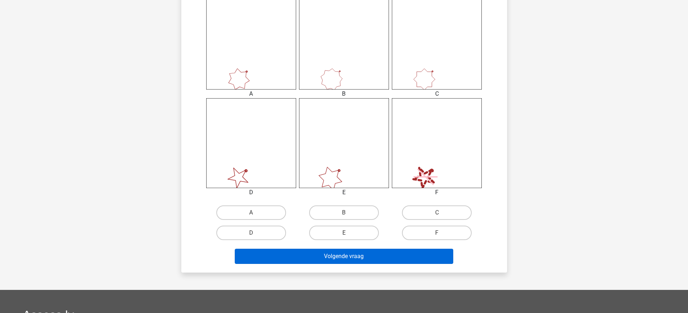
drag, startPoint x: 259, startPoint y: 215, endPoint x: 315, endPoint y: 258, distance: 70.8
click at [315, 258] on div "Wat is de meest logische volgende figuur in de reeks? image/svg+xml 1 2 3 4 5 6…" at bounding box center [344, 13] width 320 height 507
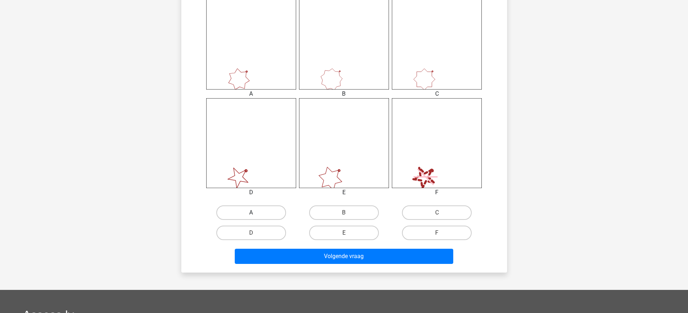
click at [252, 212] on label "A" at bounding box center [251, 212] width 70 height 14
click at [252, 213] on input "A" at bounding box center [253, 215] width 5 height 5
radio input "true"
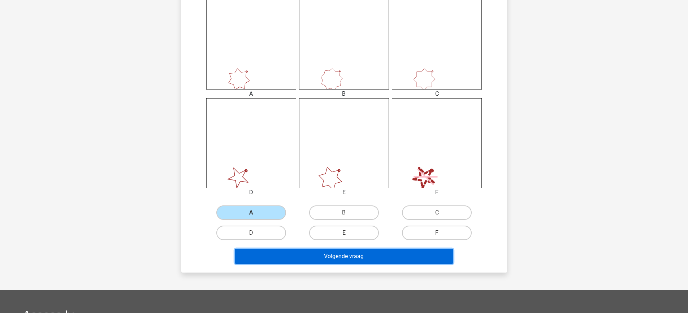
click at [352, 257] on button "Volgende vraag" at bounding box center [344, 256] width 218 height 15
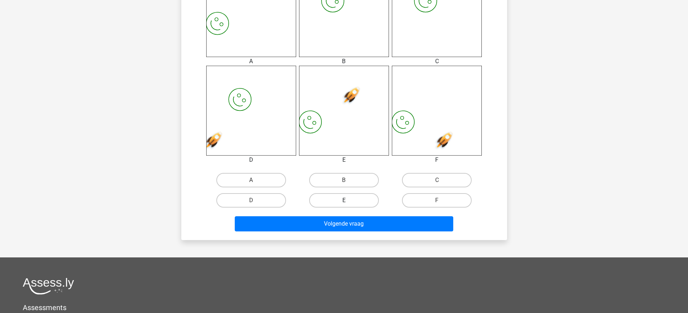
scroll to position [330, 0]
click at [341, 176] on label "B" at bounding box center [344, 180] width 70 height 14
click at [344, 180] on input "B" at bounding box center [346, 182] width 5 height 5
radio input "true"
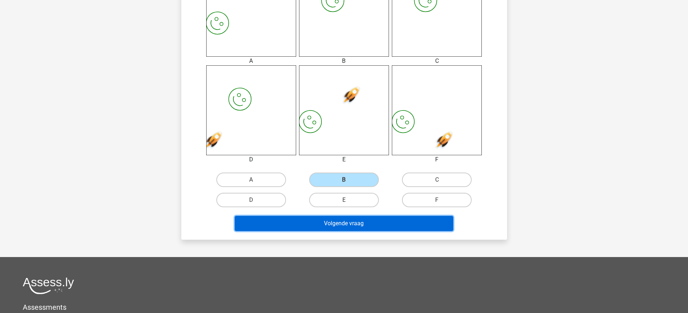
click at [352, 219] on button "Volgende vraag" at bounding box center [344, 223] width 218 height 15
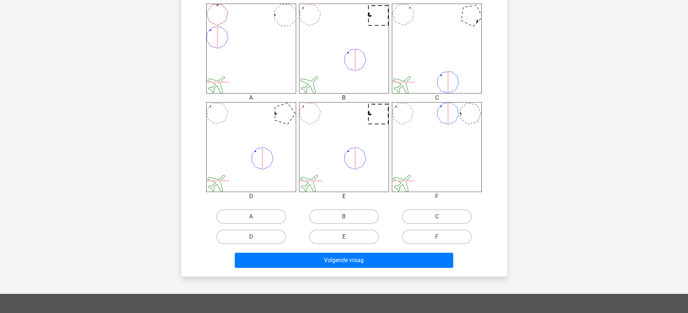
scroll to position [293, 0]
click at [351, 239] on label "E" at bounding box center [344, 236] width 70 height 14
click at [348, 239] on input "E" at bounding box center [346, 238] width 5 height 5
radio input "true"
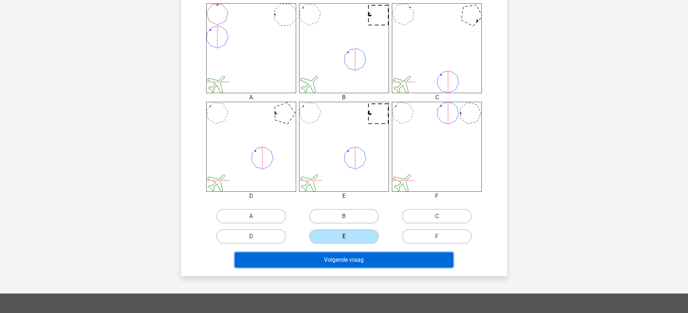
click at [354, 264] on button "Volgende vraag" at bounding box center [344, 259] width 218 height 15
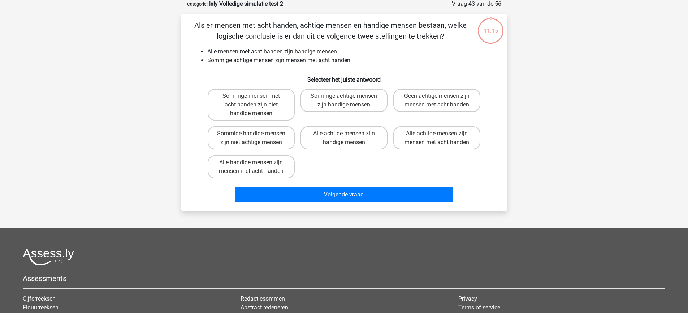
scroll to position [36, 0]
click at [361, 93] on label "Sommige achtige mensen zijn handige mensen" at bounding box center [343, 100] width 87 height 23
click at [348, 96] on input "Sommige achtige mensen zijn handige mensen" at bounding box center [346, 98] width 5 height 5
radio input "true"
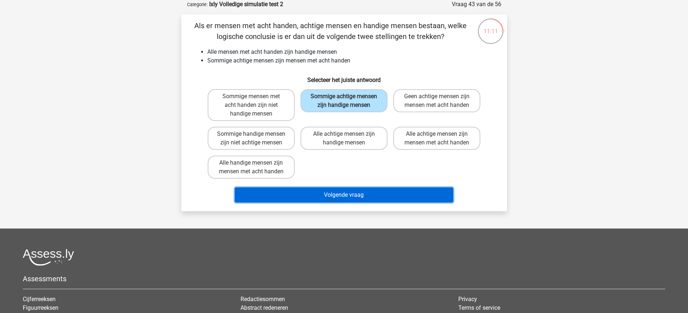
click at [362, 200] on button "Volgende vraag" at bounding box center [344, 194] width 218 height 15
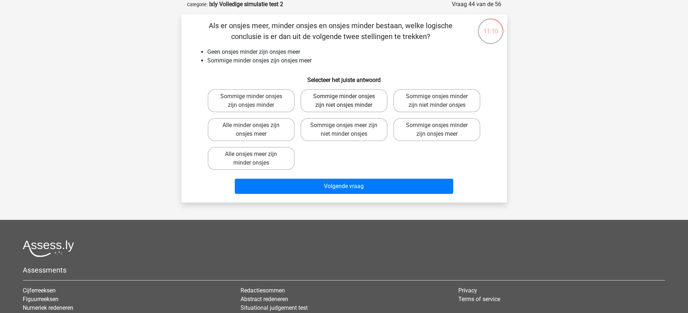
click at [356, 102] on label "Sommige minder onsjes zijn niet onsjes minder" at bounding box center [343, 100] width 87 height 23
click at [348, 101] on input "Sommige minder onsjes zijn niet onsjes minder" at bounding box center [346, 98] width 5 height 5
radio input "true"
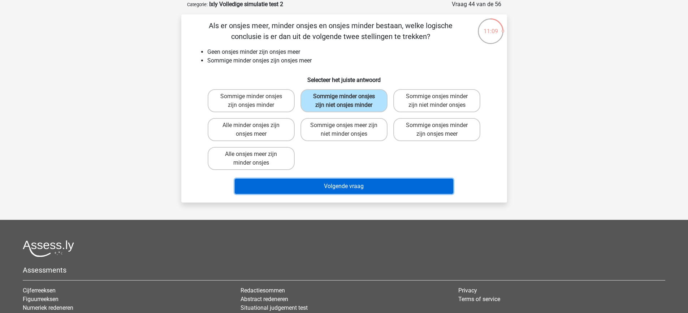
click at [356, 183] on button "Volgende vraag" at bounding box center [344, 186] width 218 height 15
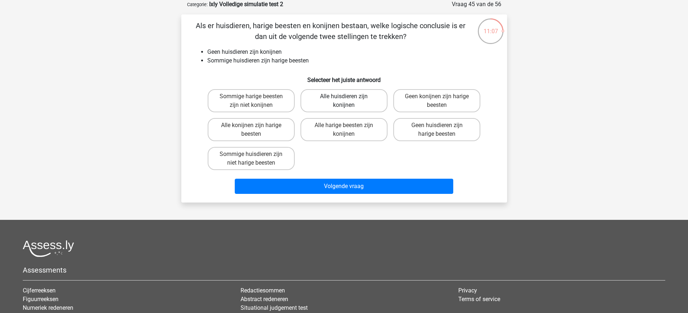
click at [352, 106] on label "Alle huisdieren zijn konijnen" at bounding box center [343, 100] width 87 height 23
click at [348, 101] on input "Alle huisdieren zijn konijnen" at bounding box center [346, 98] width 5 height 5
radio input "true"
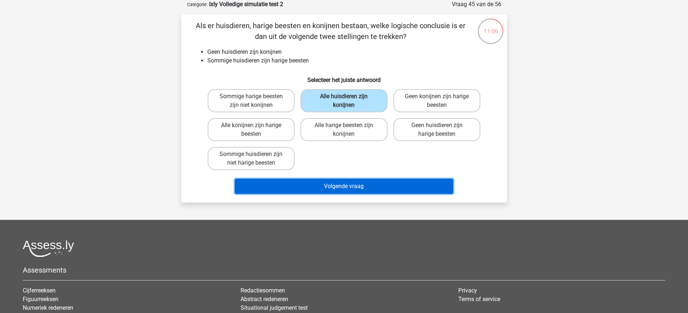
click at [359, 186] on button "Volgende vraag" at bounding box center [344, 186] width 218 height 15
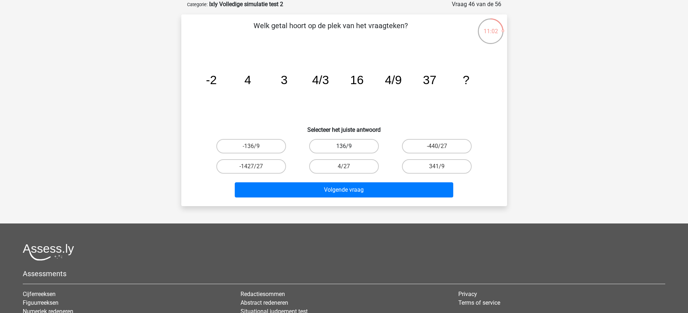
click at [348, 143] on label "136/9" at bounding box center [344, 146] width 70 height 14
click at [348, 146] on input "136/9" at bounding box center [346, 148] width 5 height 5
radio input "true"
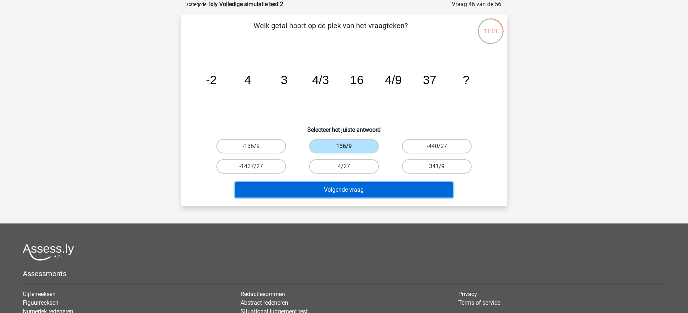
click at [352, 188] on button "Volgende vraag" at bounding box center [344, 189] width 218 height 15
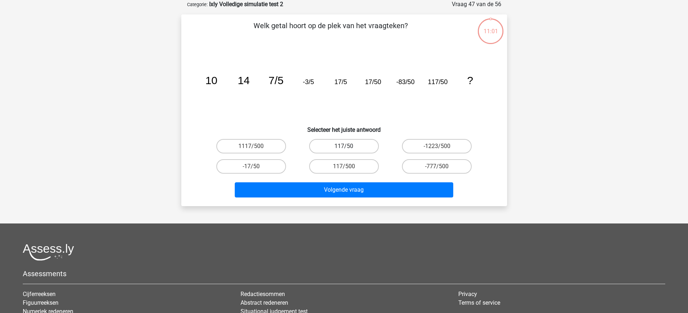
click at [349, 143] on label "117/50" at bounding box center [344, 146] width 70 height 14
click at [348, 146] on input "117/50" at bounding box center [346, 148] width 5 height 5
radio input "true"
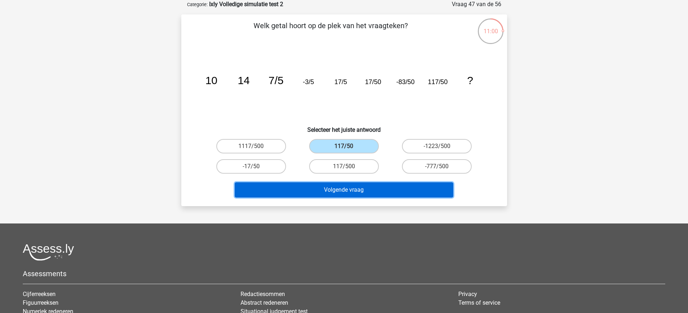
click at [350, 188] on button "Volgende vraag" at bounding box center [344, 189] width 218 height 15
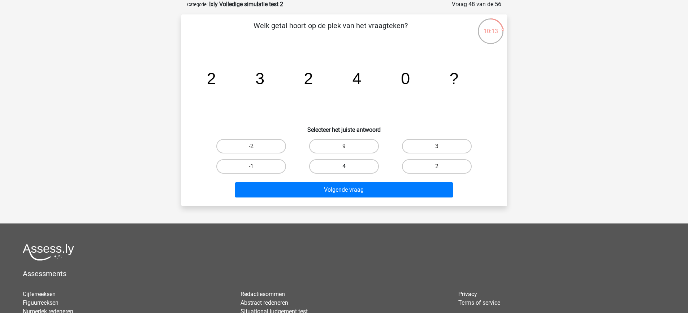
click at [362, 166] on label "4" at bounding box center [344, 166] width 70 height 14
click at [348, 166] on input "4" at bounding box center [346, 168] width 5 height 5
radio input "true"
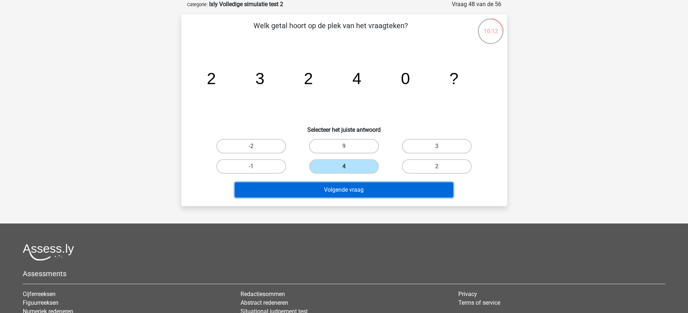
click at [363, 188] on button "Volgende vraag" at bounding box center [344, 189] width 218 height 15
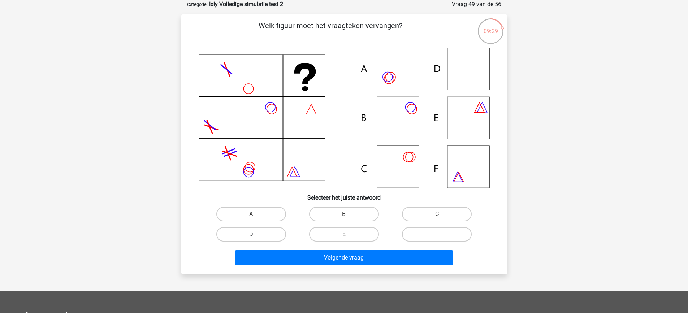
click at [269, 240] on label "D" at bounding box center [251, 234] width 70 height 14
click at [256, 239] on input "D" at bounding box center [253, 236] width 5 height 5
radio input "true"
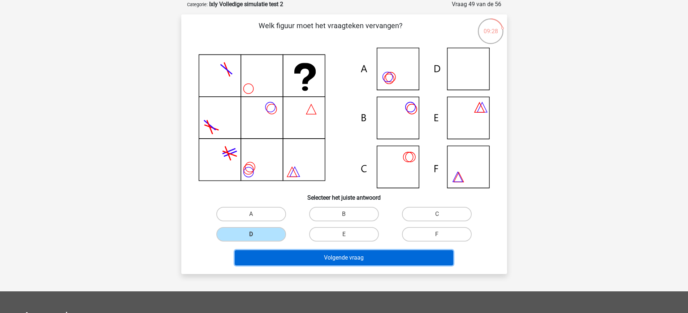
click at [286, 258] on button "Volgende vraag" at bounding box center [344, 257] width 218 height 15
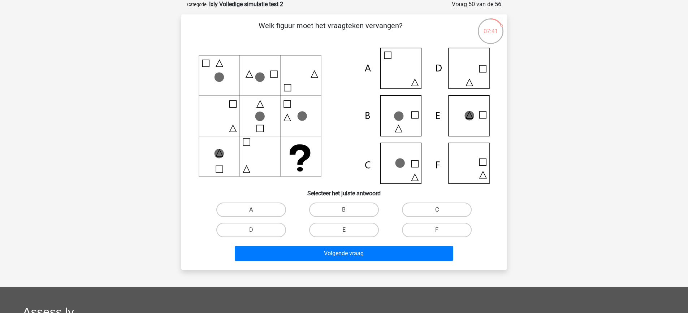
click at [434, 210] on label "C" at bounding box center [437, 210] width 70 height 14
click at [437, 210] on input "C" at bounding box center [439, 212] width 5 height 5
radio input "true"
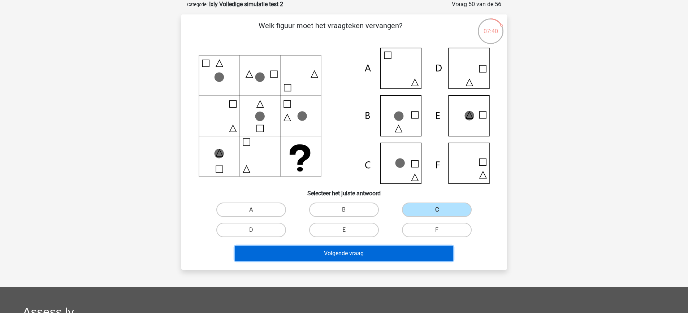
click at [423, 255] on button "Volgende vraag" at bounding box center [344, 253] width 218 height 15
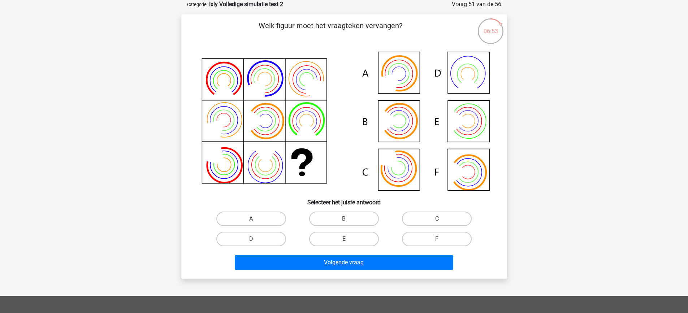
click at [271, 216] on label "A" at bounding box center [251, 219] width 70 height 14
click at [256, 219] on input "A" at bounding box center [253, 221] width 5 height 5
radio input "true"
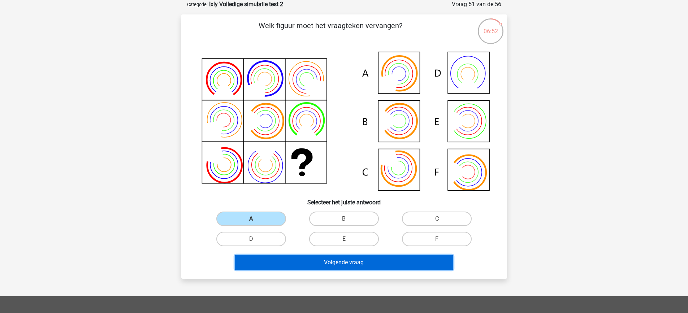
click at [334, 259] on button "Volgende vraag" at bounding box center [344, 262] width 218 height 15
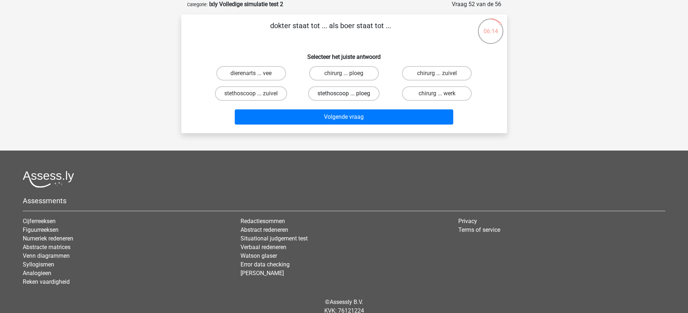
click at [347, 91] on label "stethoscoop ... ploeg" at bounding box center [343, 93] width 71 height 14
click at [347, 93] on input "stethoscoop ... ploeg" at bounding box center [346, 95] width 5 height 5
radio input "true"
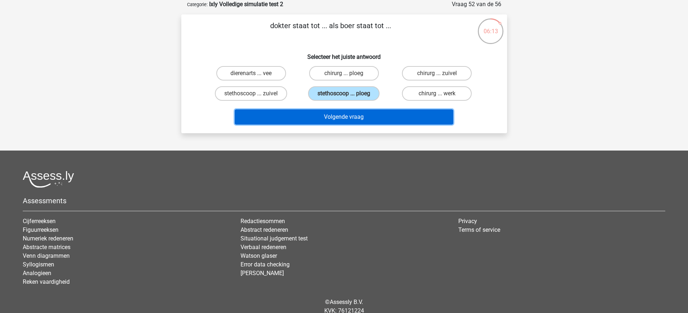
click at [363, 109] on button "Volgende vraag" at bounding box center [344, 116] width 218 height 15
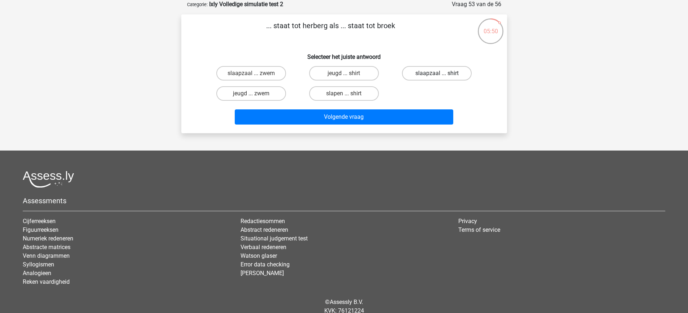
click at [428, 75] on label "slaapzaal ... shirt" at bounding box center [437, 73] width 70 height 14
click at [437, 75] on input "slaapzaal ... shirt" at bounding box center [439, 75] width 5 height 5
radio input "true"
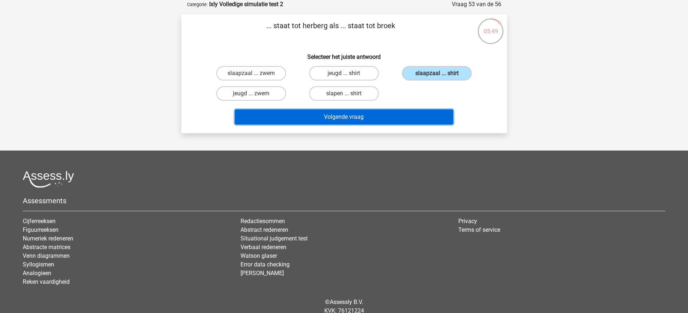
click at [415, 111] on button "Volgende vraag" at bounding box center [344, 116] width 218 height 15
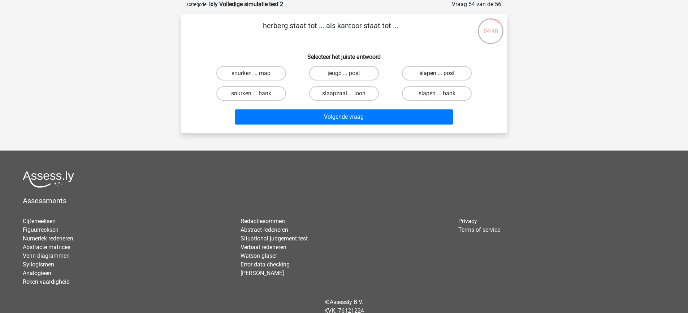
click at [443, 74] on label "slapen ... post" at bounding box center [437, 73] width 70 height 14
click at [441, 74] on input "slapen ... post" at bounding box center [439, 75] width 5 height 5
radio input "true"
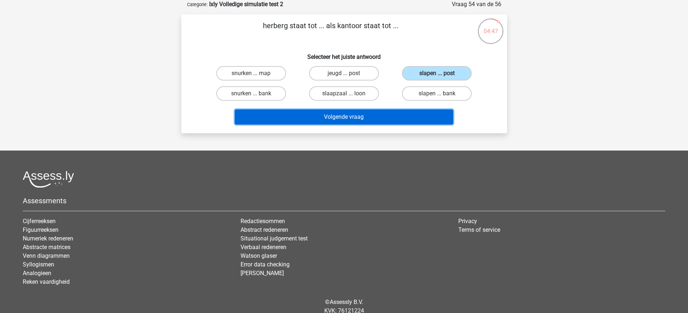
click at [428, 114] on button "Volgende vraag" at bounding box center [344, 116] width 218 height 15
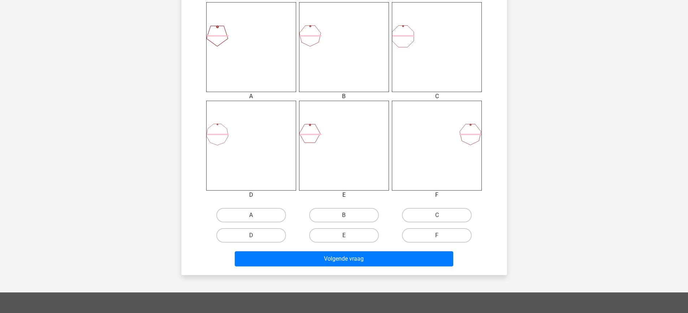
scroll to position [296, 0]
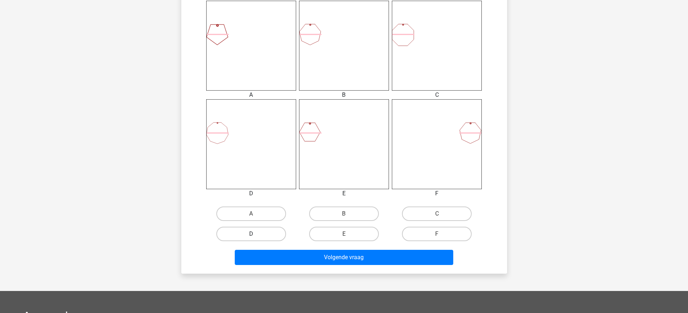
click at [273, 232] on label "D" at bounding box center [251, 234] width 70 height 14
click at [256, 234] on input "D" at bounding box center [253, 236] width 5 height 5
radio input "true"
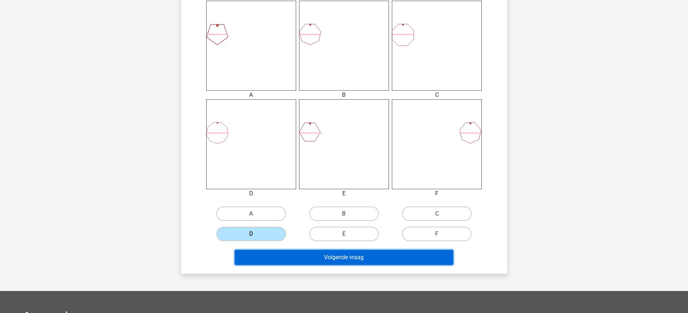
click at [316, 258] on button "Volgende vraag" at bounding box center [344, 257] width 218 height 15
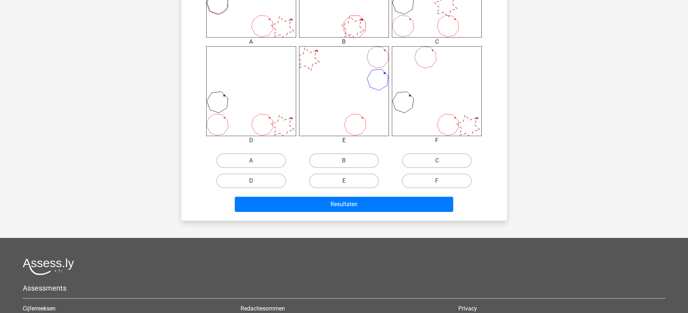
scroll to position [351, 0]
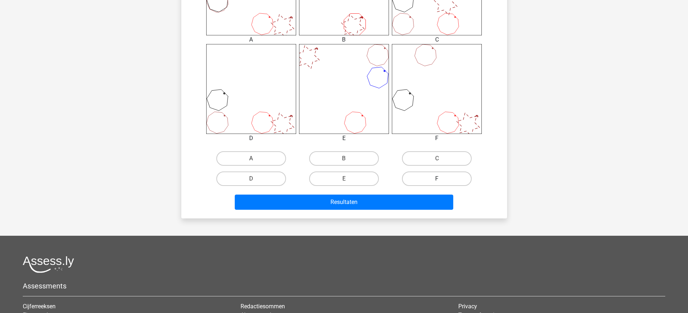
click at [419, 179] on label "F" at bounding box center [437, 178] width 70 height 14
click at [437, 179] on input "F" at bounding box center [439, 181] width 5 height 5
radio input "true"
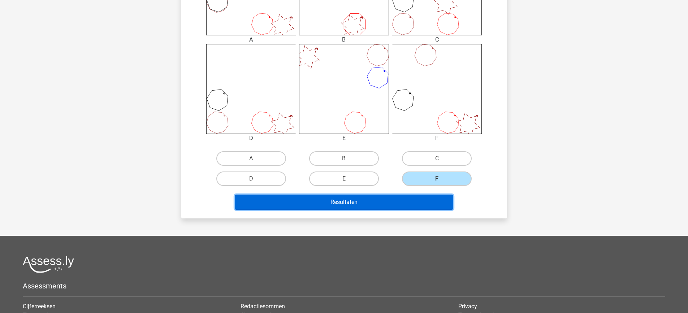
click at [414, 198] on button "Resultaten" at bounding box center [344, 202] width 218 height 15
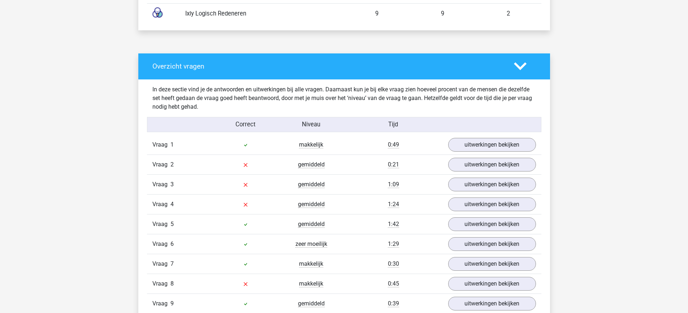
scroll to position [548, 0]
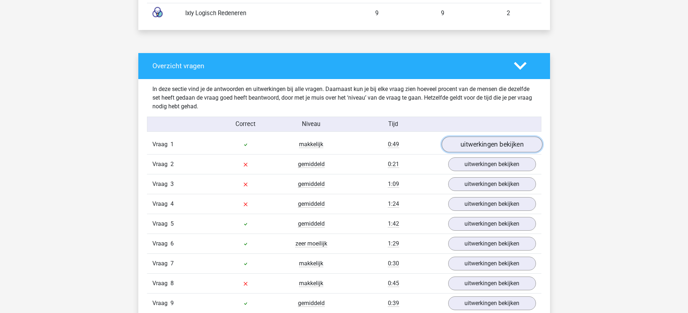
click at [475, 145] on link "uitwerkingen bekijken" at bounding box center [491, 144] width 101 height 16
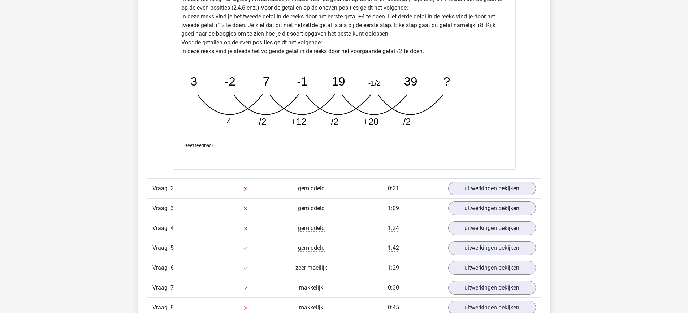
scroll to position [893, 0]
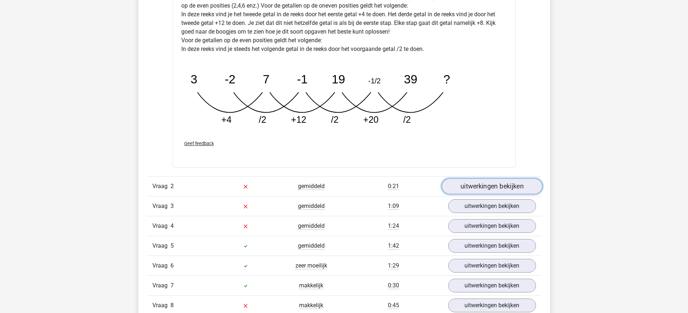
click at [483, 185] on link "uitwerkingen bekijken" at bounding box center [491, 186] width 101 height 16
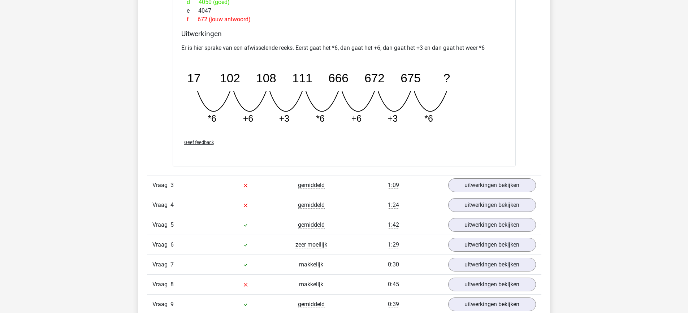
scroll to position [1232, 0]
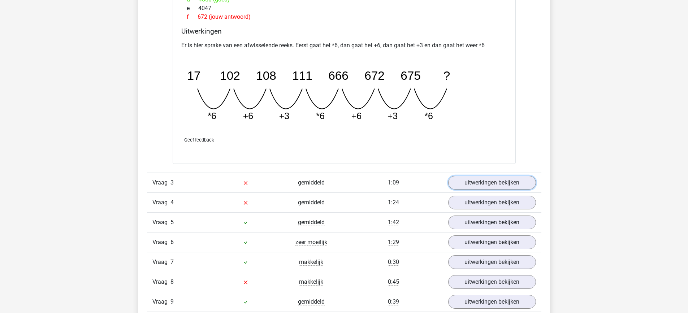
click at [483, 185] on link "uitwerkingen bekijken" at bounding box center [492, 183] width 88 height 14
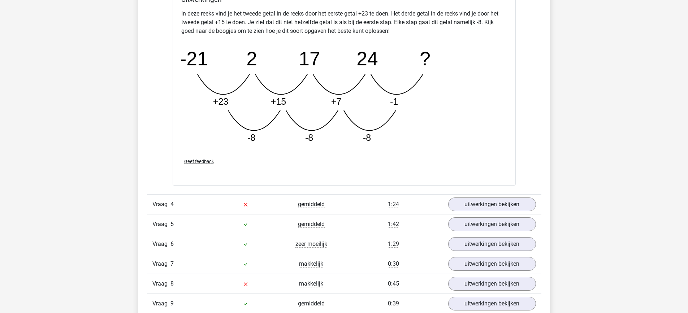
scroll to position [1600, 0]
click at [483, 202] on link "uitwerkingen bekijken" at bounding box center [491, 204] width 101 height 16
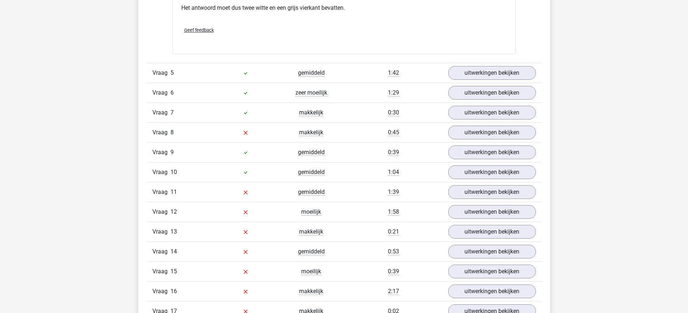
scroll to position [2097, 0]
click at [479, 67] on link "uitwerkingen bekijken" at bounding box center [491, 73] width 101 height 16
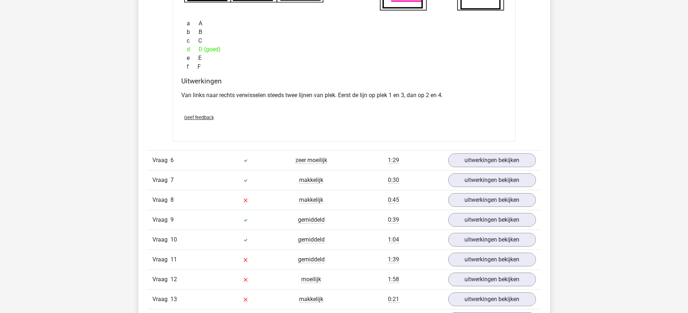
scroll to position [2347, 0]
click at [467, 158] on link "uitwerkingen bekijken" at bounding box center [491, 160] width 101 height 16
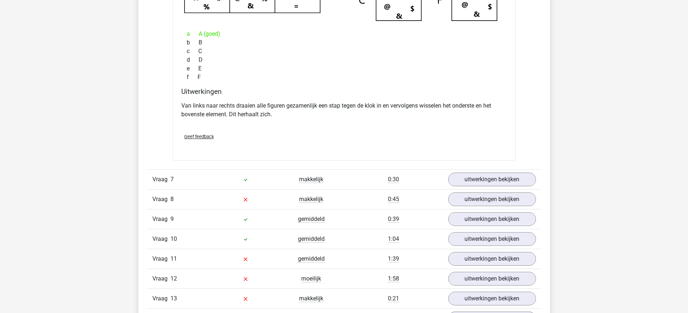
scroll to position [2674, 0]
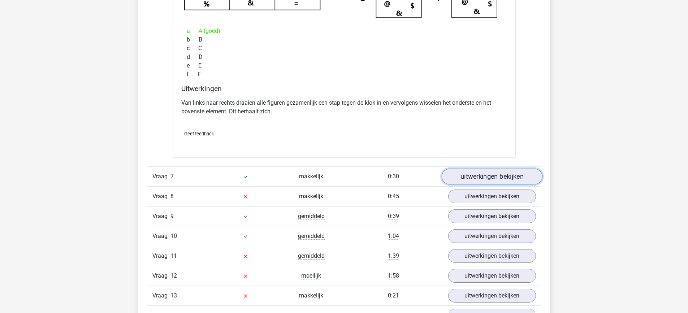
click at [468, 177] on link "uitwerkingen bekijken" at bounding box center [491, 177] width 101 height 16
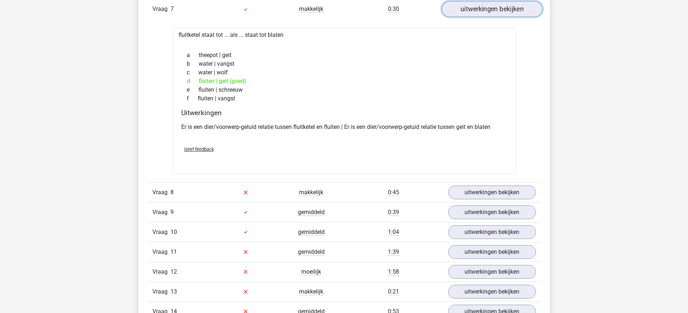
scroll to position [2843, 0]
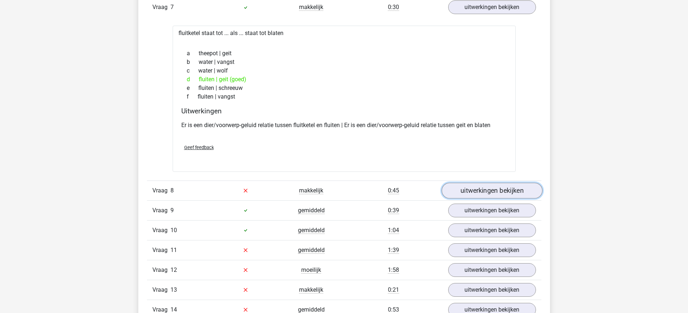
click at [472, 190] on link "uitwerkingen bekijken" at bounding box center [491, 191] width 101 height 16
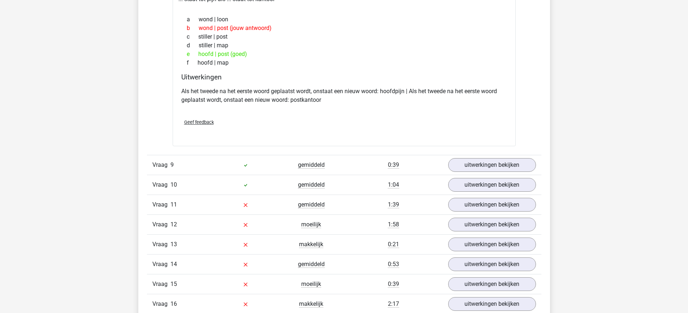
scroll to position [3061, 0]
click at [484, 167] on link "uitwerkingen bekijken" at bounding box center [491, 165] width 101 height 16
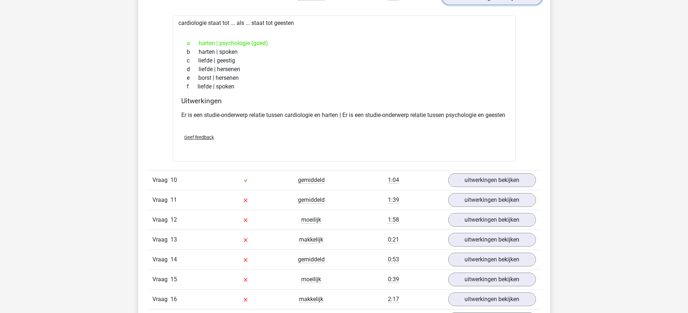
scroll to position [3230, 0]
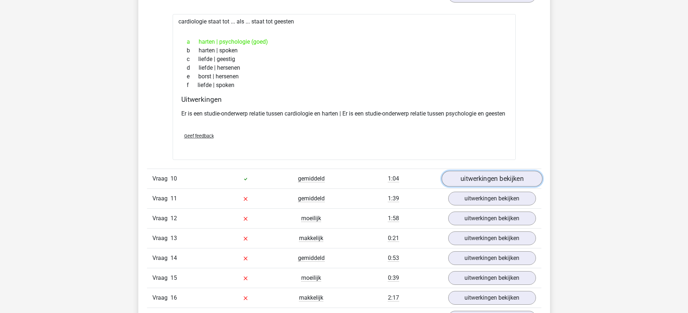
click at [483, 187] on link "uitwerkingen bekijken" at bounding box center [491, 179] width 101 height 16
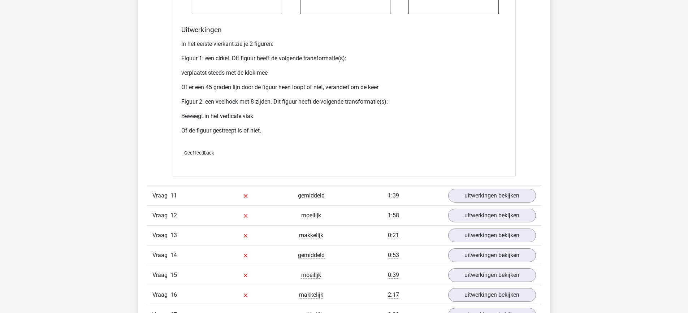
scroll to position [3868, 0]
click at [482, 203] on link "uitwerkingen bekijken" at bounding box center [491, 195] width 101 height 16
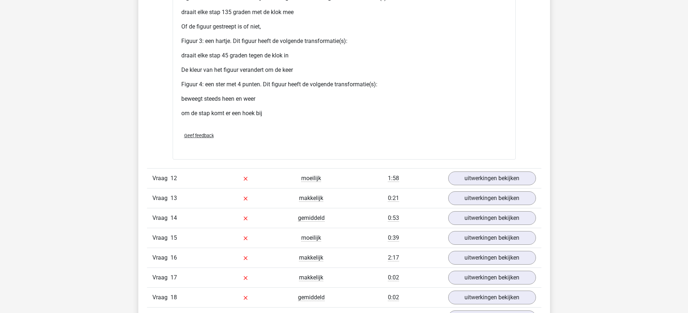
scroll to position [4627, 0]
click at [485, 183] on link "uitwerkingen bekijken" at bounding box center [491, 178] width 101 height 16
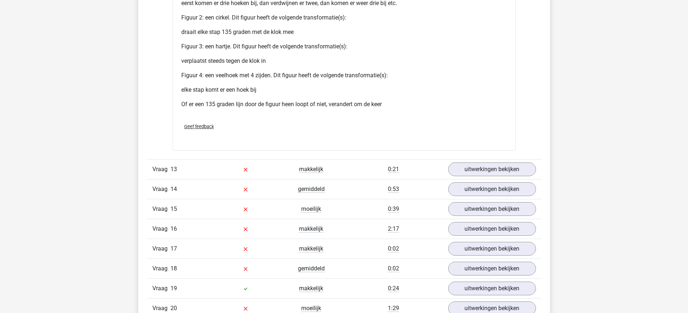
scroll to position [5344, 0]
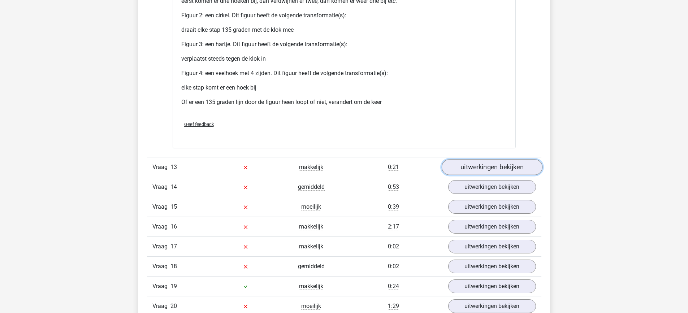
click at [493, 173] on link "uitwerkingen bekijken" at bounding box center [491, 167] width 101 height 16
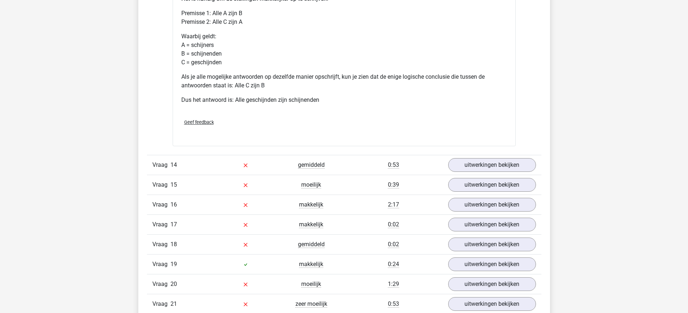
scroll to position [5663, 0]
click at [492, 172] on link "uitwerkingen bekijken" at bounding box center [491, 164] width 101 height 16
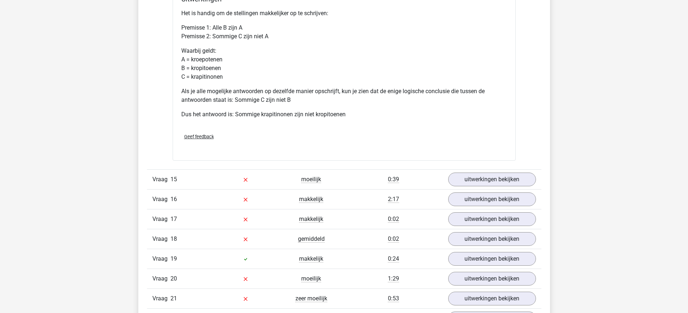
scroll to position [5973, 0]
click at [491, 187] on link "uitwerkingen bekijken" at bounding box center [491, 179] width 101 height 16
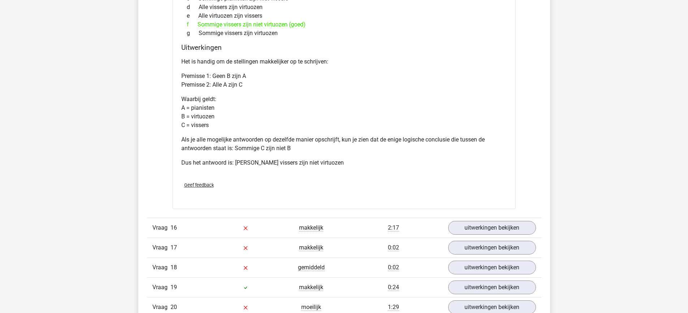
scroll to position [6277, 0]
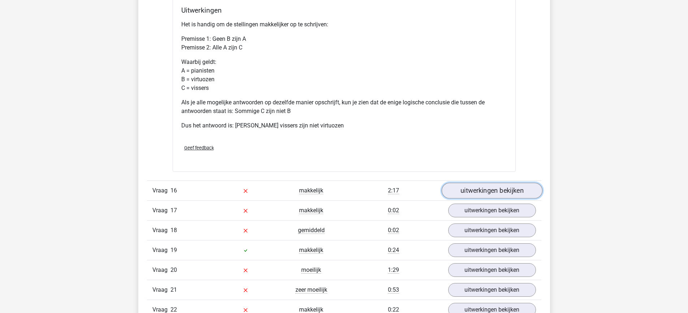
click at [491, 199] on link "uitwerkingen bekijken" at bounding box center [491, 191] width 101 height 16
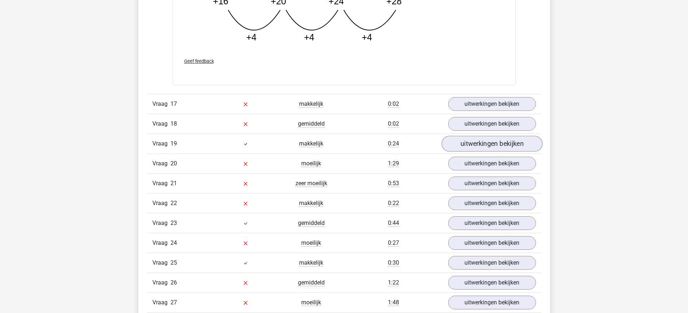
scroll to position [6753, 0]
click at [496, 131] on link "uitwerkingen bekijken" at bounding box center [491, 124] width 101 height 16
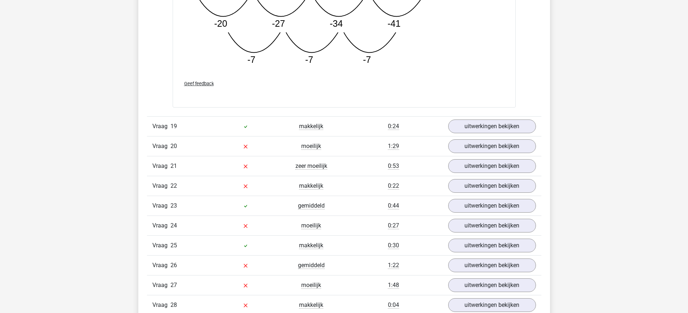
scroll to position [7139, 0]
click at [490, 154] on link "uitwerkingen bekijken" at bounding box center [491, 146] width 101 height 16
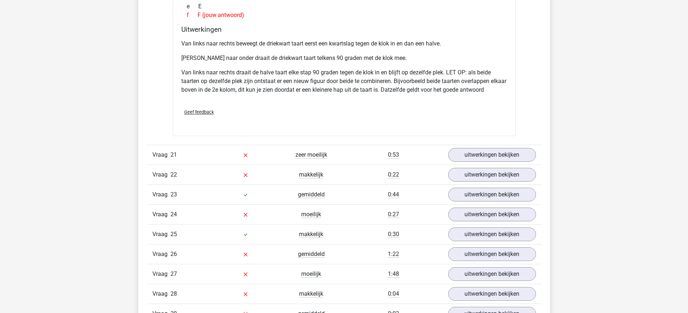
scroll to position [7514, 0]
click at [489, 162] on link "uitwerkingen bekijken" at bounding box center [491, 155] width 101 height 16
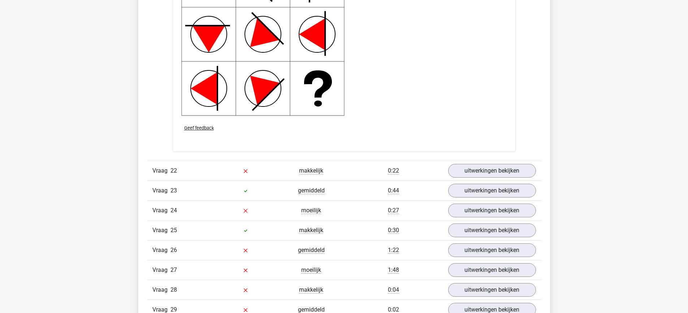
scroll to position [8031, 0]
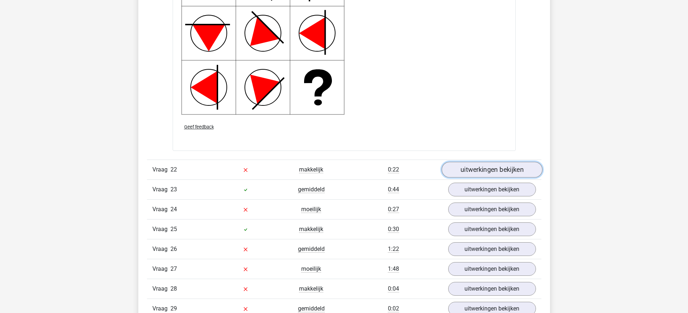
click at [490, 178] on link "uitwerkingen bekijken" at bounding box center [491, 170] width 101 height 16
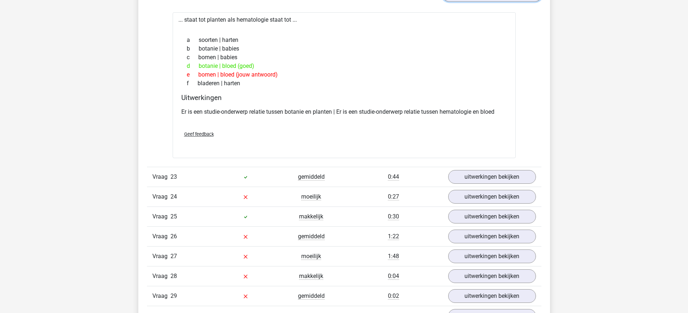
scroll to position [8207, 0]
click at [486, 204] on link "uitwerkingen bekijken" at bounding box center [491, 196] width 101 height 16
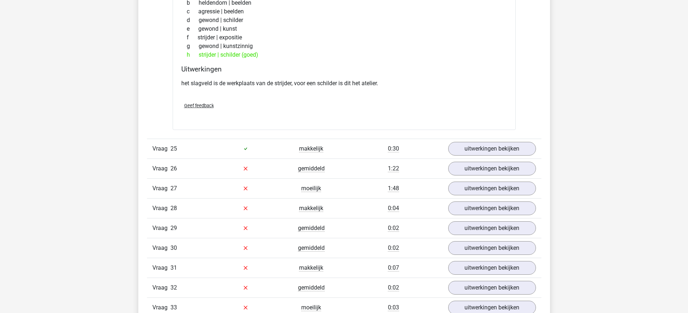
scroll to position [8465, 0]
click at [475, 175] on link "uitwerkingen bekijken" at bounding box center [491, 168] width 101 height 16
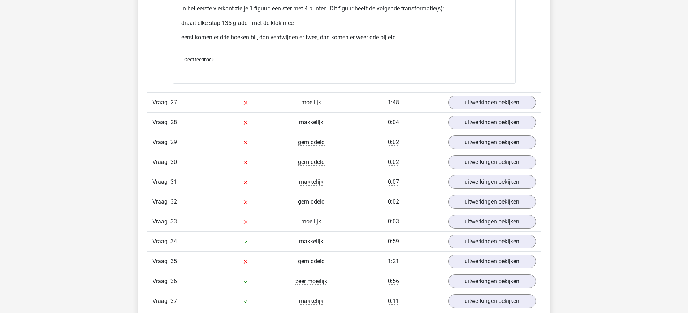
scroll to position [9128, 0]
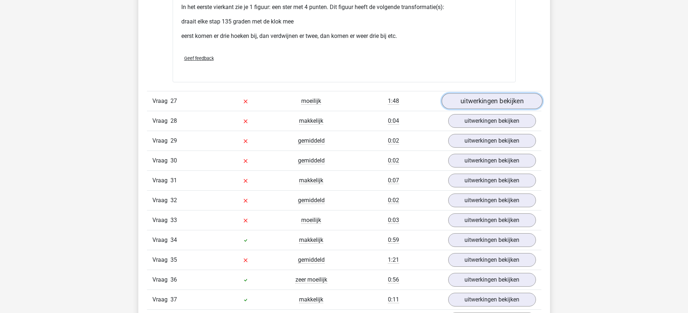
click at [477, 109] on link "uitwerkingen bekijken" at bounding box center [491, 101] width 101 height 16
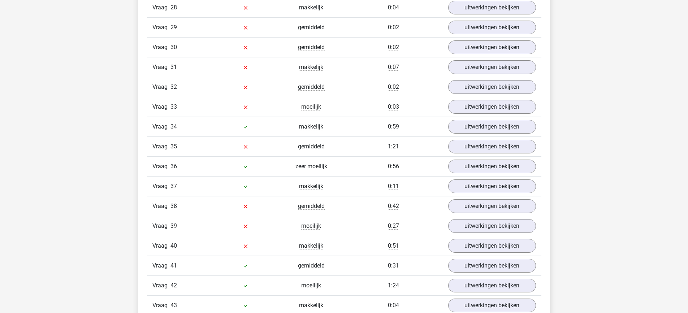
scroll to position [9653, 0]
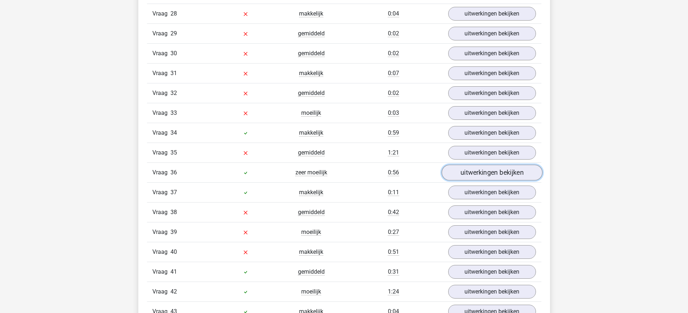
click at [473, 180] on link "uitwerkingen bekijken" at bounding box center [491, 173] width 101 height 16
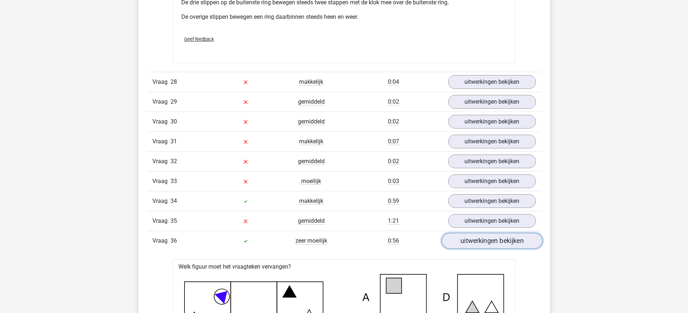
scroll to position [9585, 0]
click at [467, 229] on link "uitwerkingen bekijken" at bounding box center [491, 221] width 101 height 16
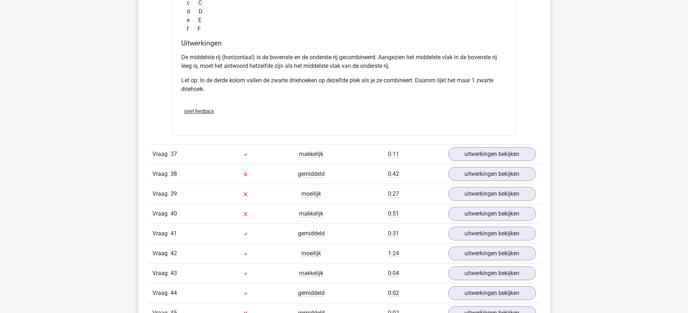
scroll to position [10382, 0]
click at [478, 182] on link "uitwerkingen bekijken" at bounding box center [491, 174] width 101 height 16
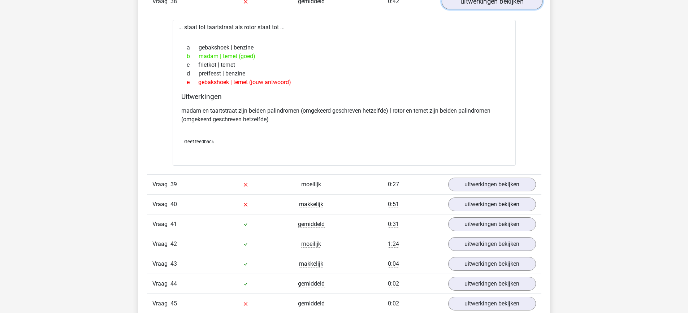
scroll to position [10557, 0]
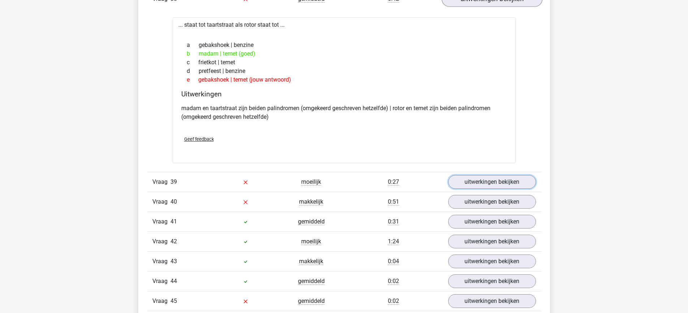
click at [478, 189] on link "uitwerkingen bekijken" at bounding box center [492, 182] width 88 height 14
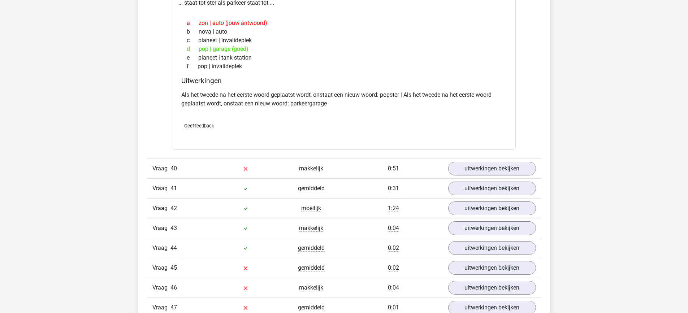
scroll to position [10763, 0]
click at [478, 195] on div "Vraag 41 gemiddeld 0:31 uitwerkingen bekijken" at bounding box center [344, 187] width 394 height 20
click at [480, 215] on link "uitwerkingen bekijken" at bounding box center [491, 207] width 101 height 16
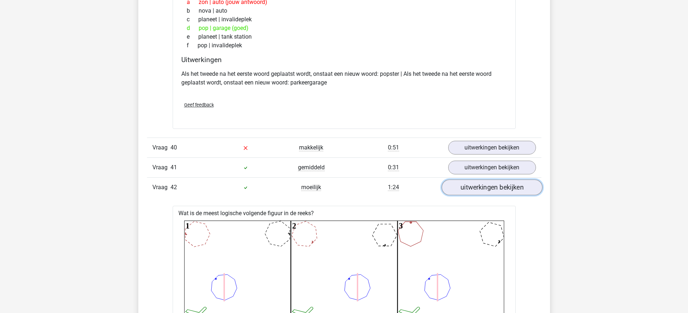
scroll to position [10781, 0]
click at [477, 197] on link "uitwerkingen bekijken" at bounding box center [491, 189] width 101 height 16
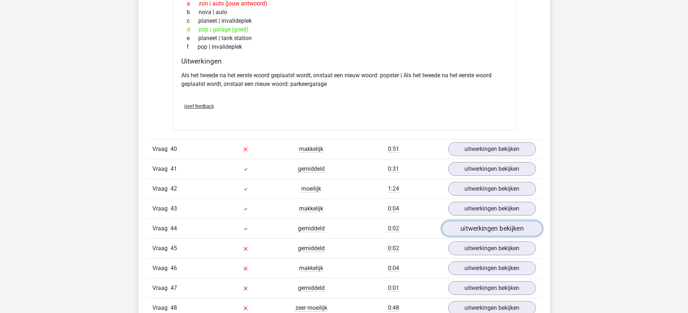
click at [477, 236] on link "uitwerkingen bekijken" at bounding box center [491, 229] width 101 height 16
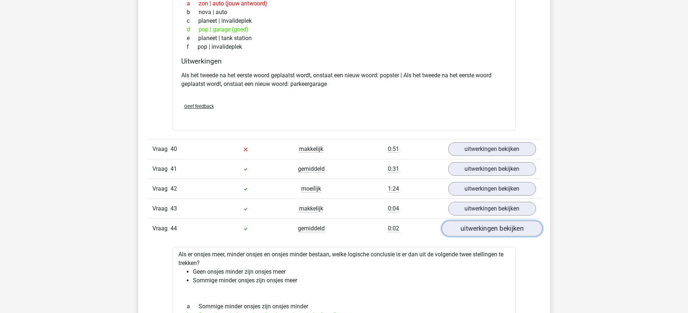
click at [477, 236] on link "uitwerkingen bekijken" at bounding box center [491, 229] width 101 height 16
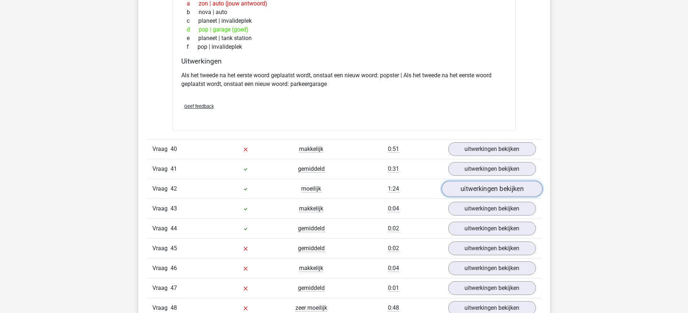
click at [480, 197] on link "uitwerkingen bekijken" at bounding box center [491, 189] width 101 height 16
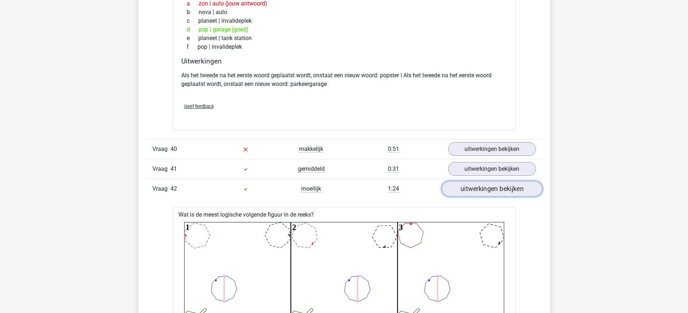
click at [480, 197] on link "uitwerkingen bekijken" at bounding box center [491, 189] width 101 height 16
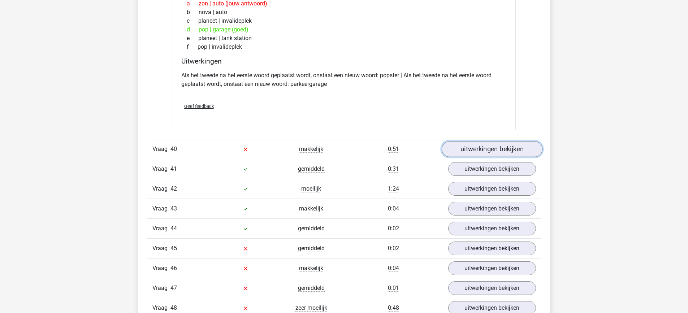
click at [480, 157] on link "uitwerkingen bekijken" at bounding box center [491, 149] width 101 height 16
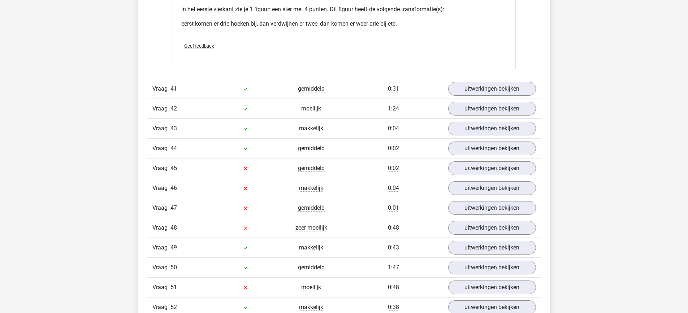
scroll to position [11425, 0]
click at [480, 155] on link "uitwerkingen bekijken" at bounding box center [492, 148] width 88 height 14
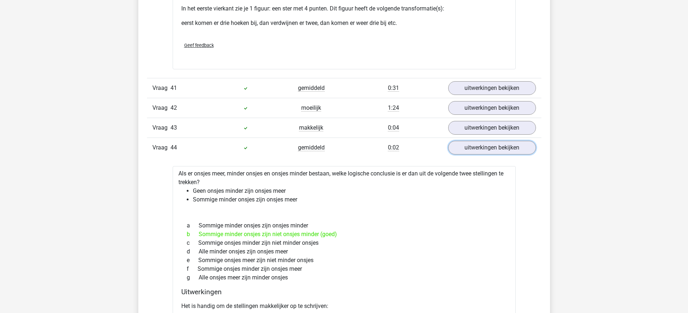
click at [480, 155] on link "uitwerkingen bekijken" at bounding box center [492, 148] width 88 height 14
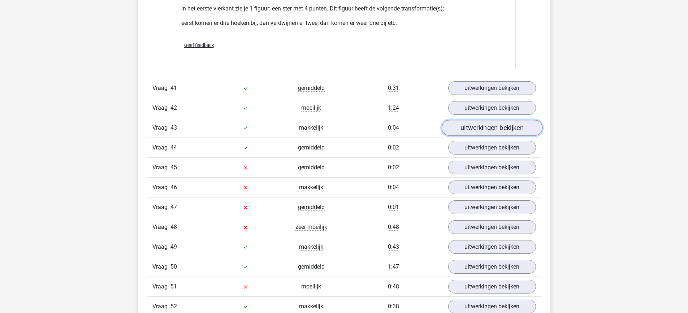
click at [478, 136] on link "uitwerkingen bekijken" at bounding box center [491, 128] width 101 height 16
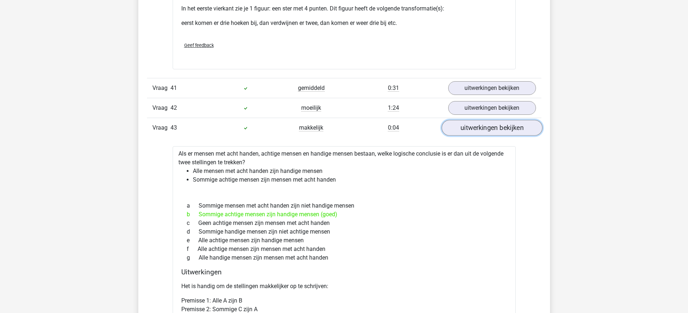
click at [478, 136] on link "uitwerkingen bekijken" at bounding box center [491, 128] width 101 height 16
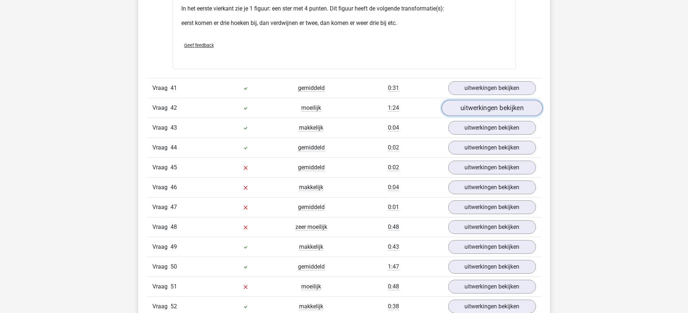
click at [478, 116] on link "uitwerkingen bekijken" at bounding box center [491, 108] width 101 height 16
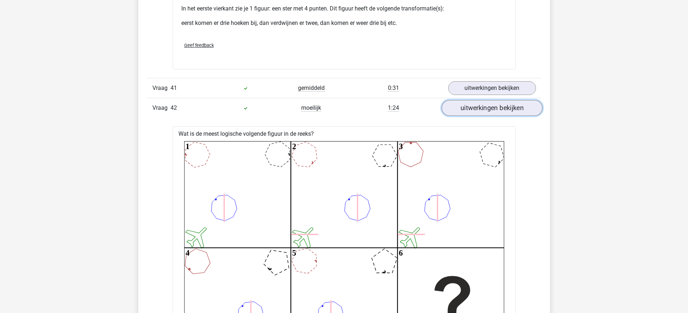
click at [478, 116] on link "uitwerkingen bekijken" at bounding box center [491, 108] width 101 height 16
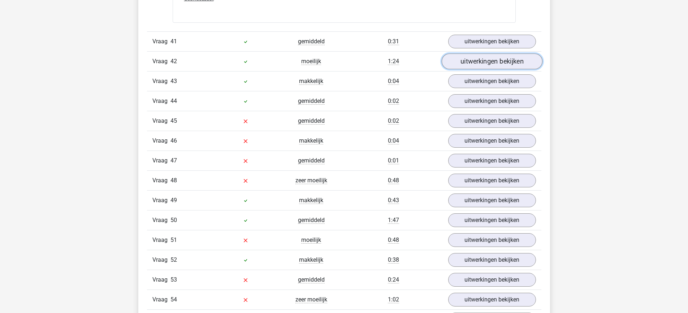
scroll to position [11472, 0]
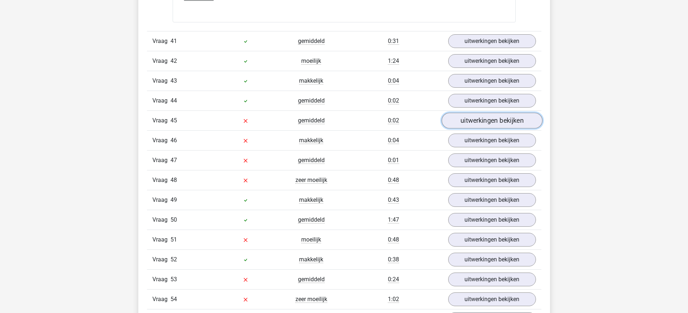
click at [476, 129] on link "uitwerkingen bekijken" at bounding box center [491, 121] width 101 height 16
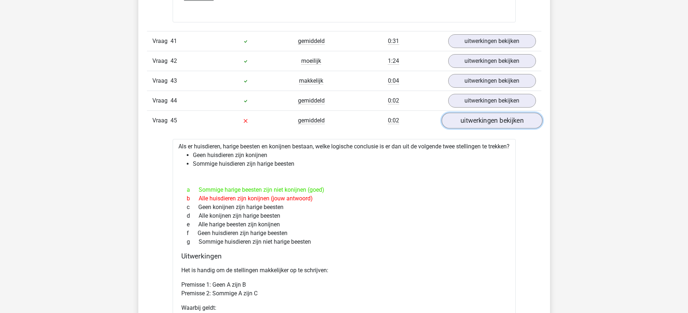
click at [476, 129] on link "uitwerkingen bekijken" at bounding box center [491, 121] width 101 height 16
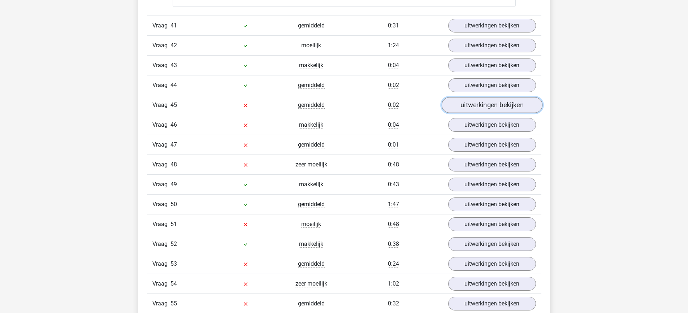
scroll to position [11488, 0]
click at [478, 132] on link "uitwerkingen bekijken" at bounding box center [491, 125] width 101 height 16
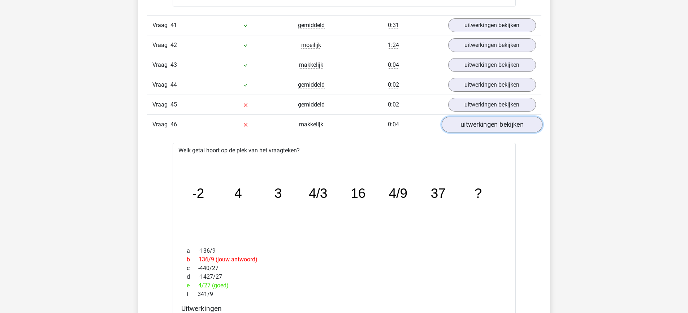
click at [478, 132] on link "uitwerkingen bekijken" at bounding box center [491, 125] width 101 height 16
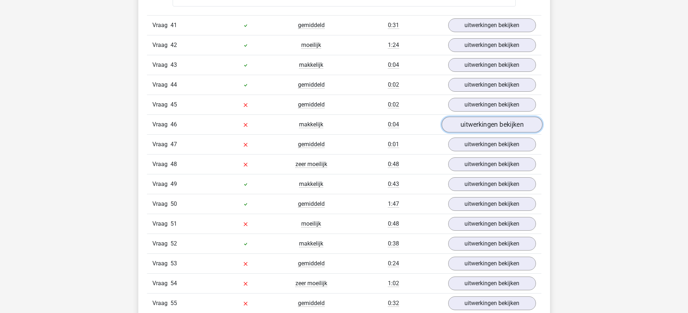
click at [478, 132] on link "uitwerkingen bekijken" at bounding box center [491, 125] width 101 height 16
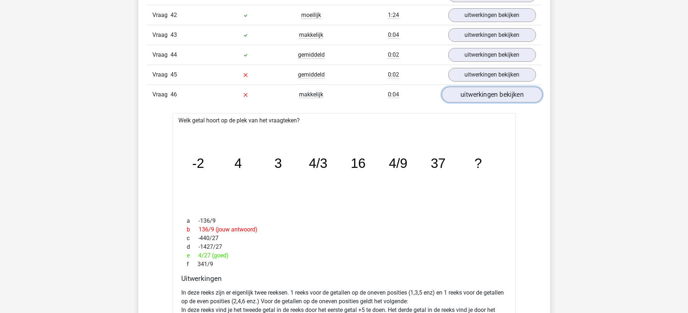
scroll to position [11517, 0]
click at [477, 103] on link "uitwerkingen bekijken" at bounding box center [491, 95] width 101 height 16
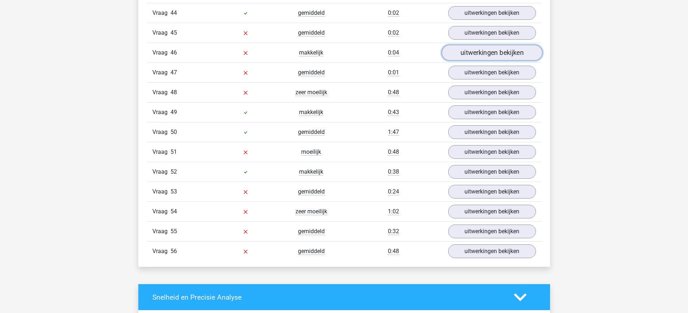
scroll to position [11560, 0]
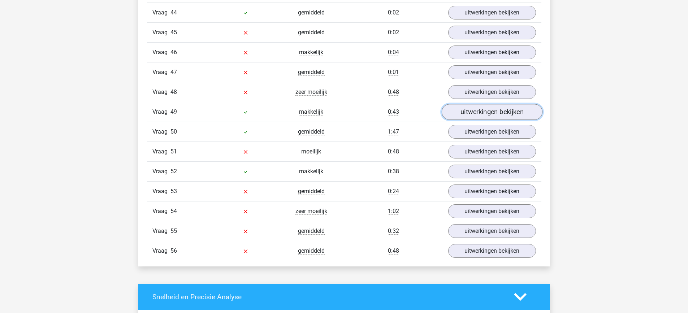
click at [476, 120] on link "uitwerkingen bekijken" at bounding box center [491, 112] width 101 height 16
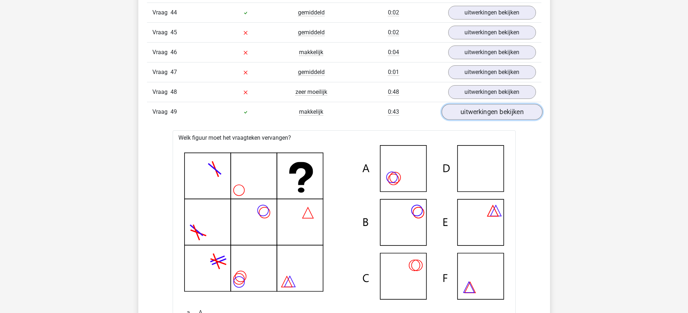
click at [476, 120] on link "uitwerkingen bekijken" at bounding box center [491, 112] width 101 height 16
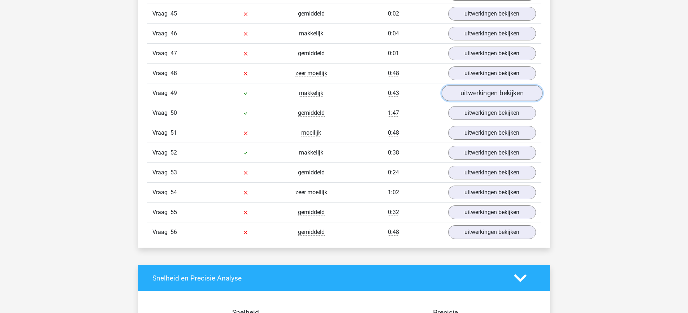
scroll to position [11579, 0]
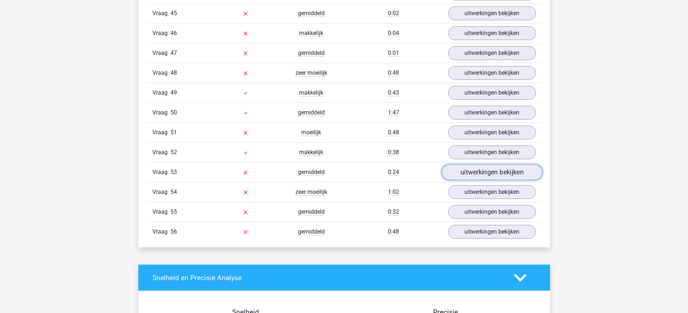
click at [474, 180] on link "uitwerkingen bekijken" at bounding box center [491, 172] width 101 height 16
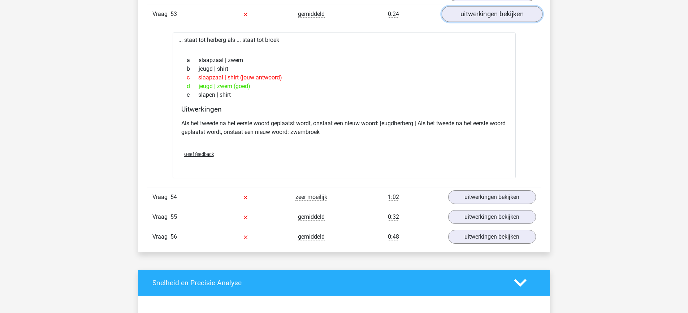
scroll to position [11739, 0]
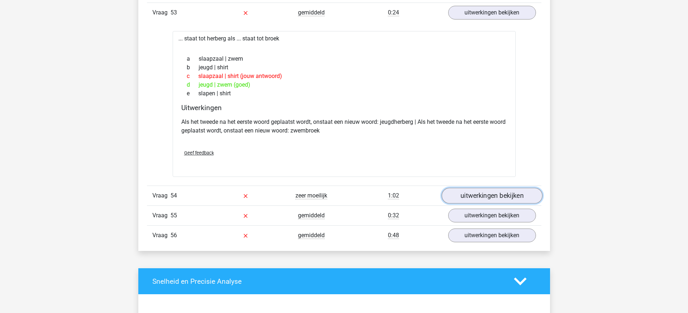
click at [475, 204] on link "uitwerkingen bekijken" at bounding box center [491, 196] width 101 height 16
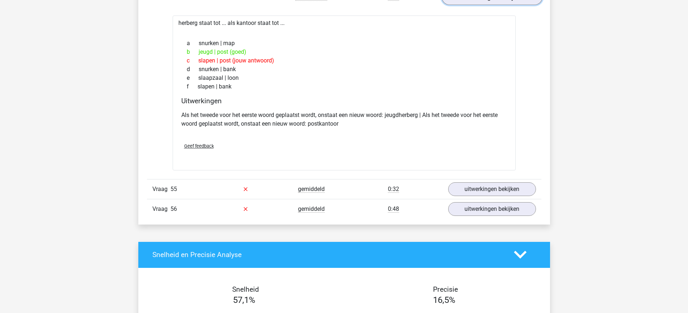
scroll to position [11937, 0]
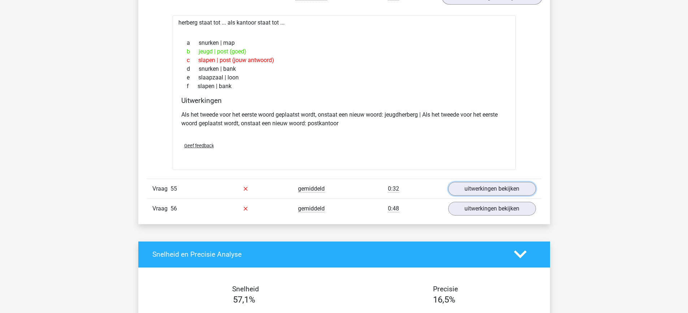
click at [475, 196] on link "uitwerkingen bekijken" at bounding box center [492, 189] width 88 height 14
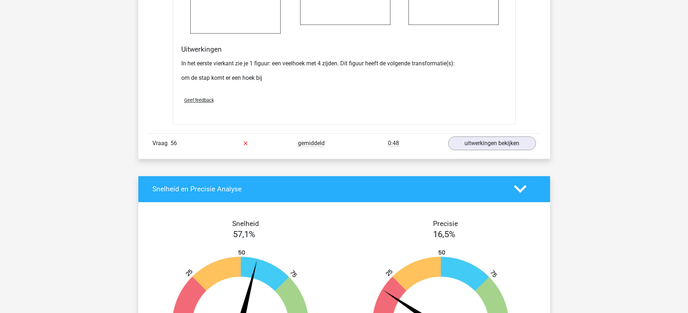
scroll to position [12575, 0]
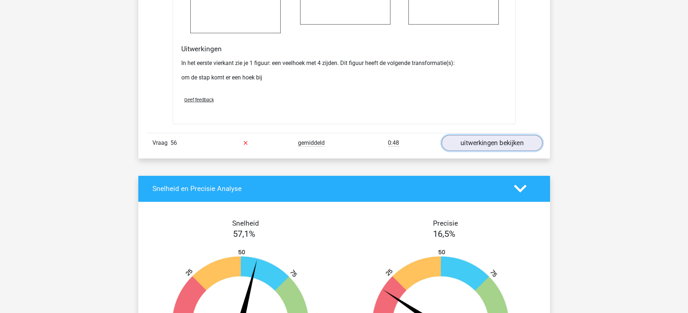
click at [474, 151] on link "uitwerkingen bekijken" at bounding box center [491, 143] width 101 height 16
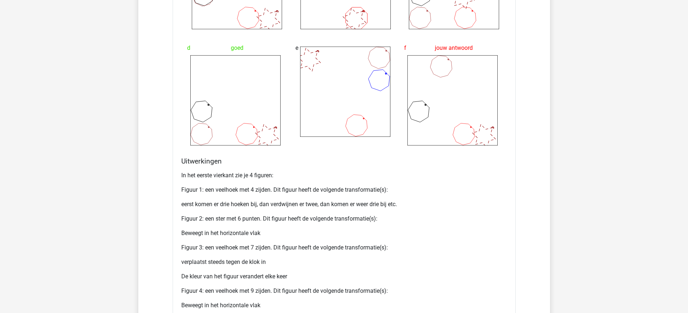
scroll to position [13037, 0]
